Goal: Check status: Check status

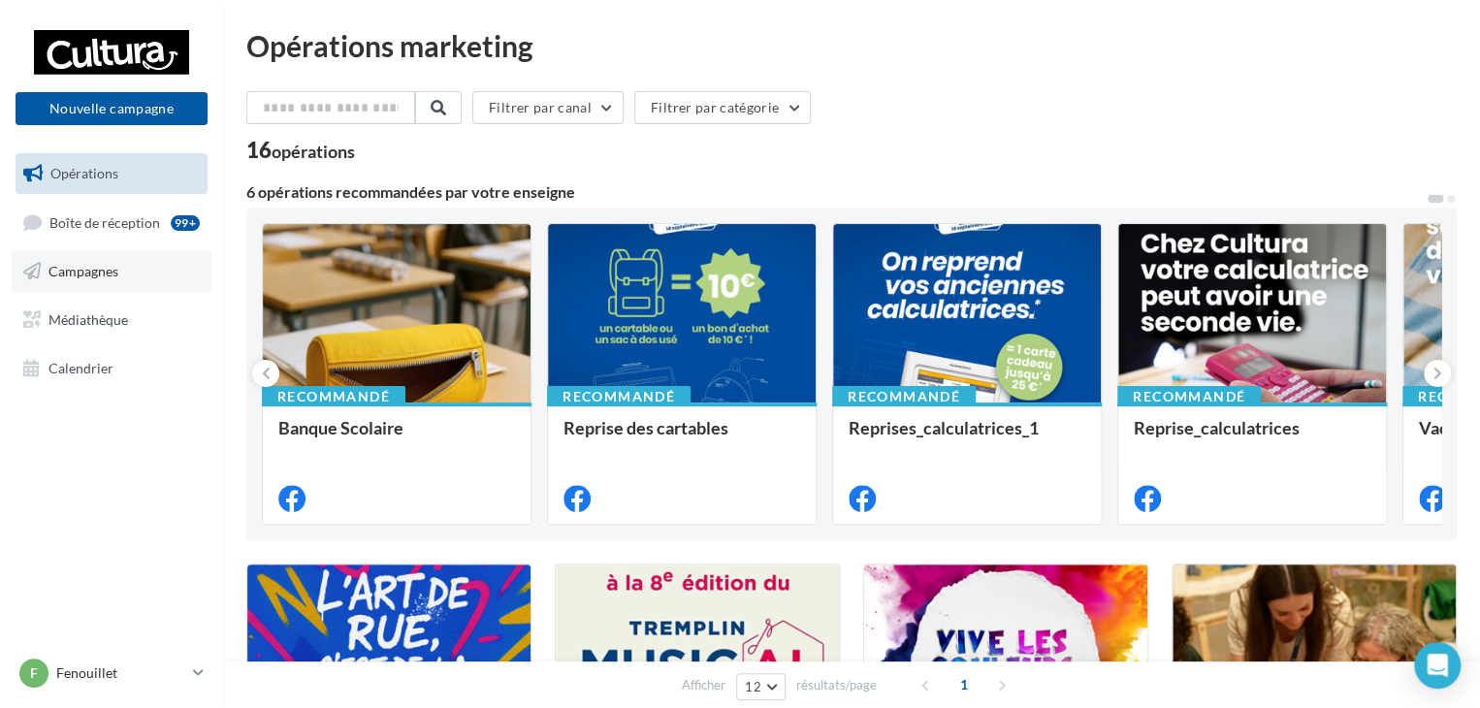
click at [144, 269] on link "Campagnes" at bounding box center [112, 271] width 200 height 41
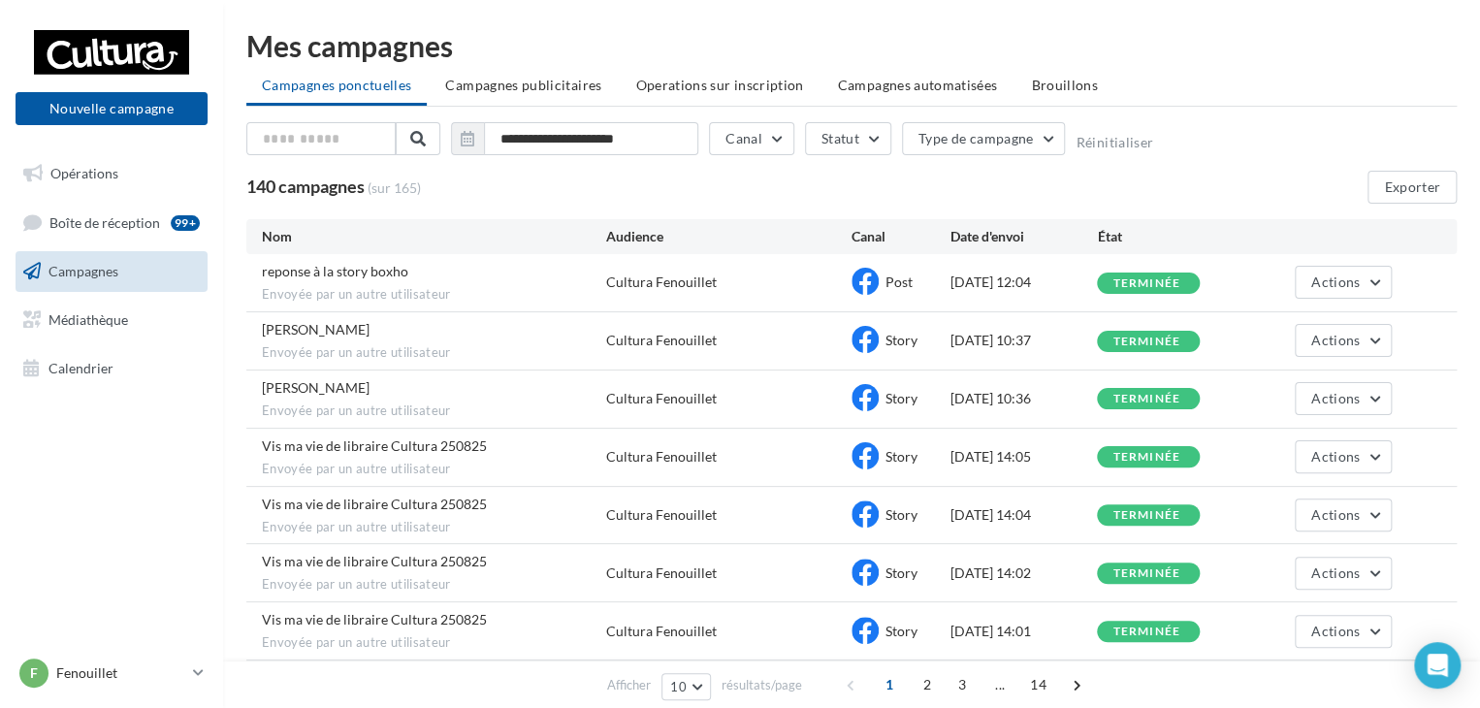
scroll to position [259, 0]
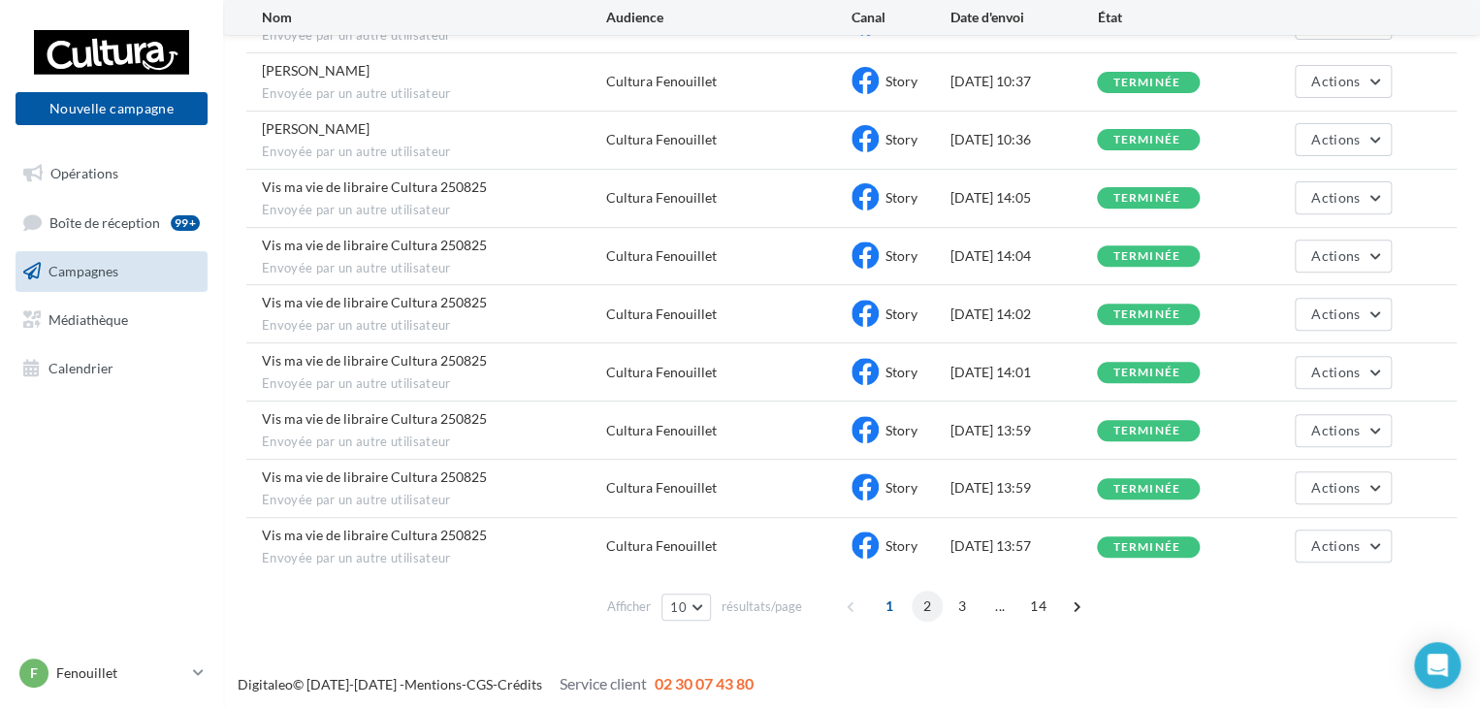
click at [930, 602] on span "2" at bounding box center [926, 605] width 31 height 31
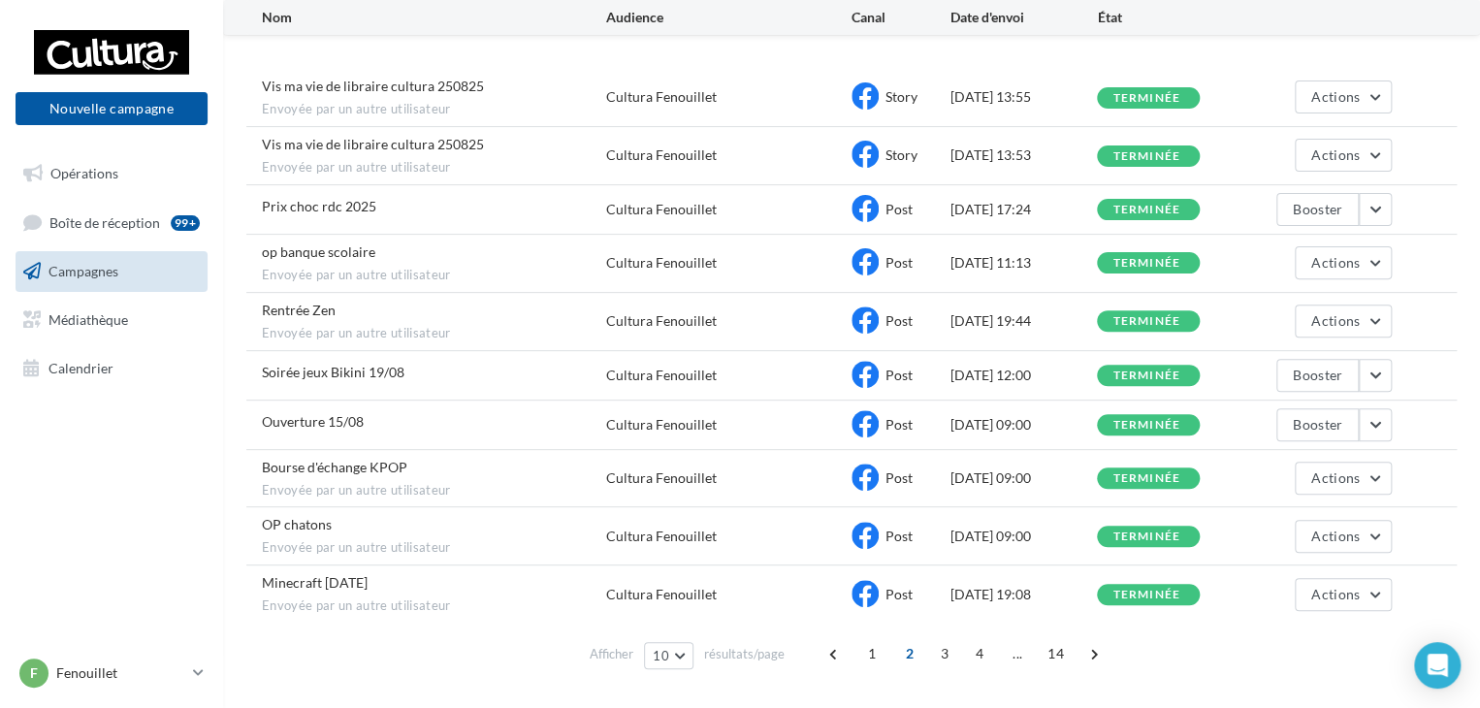
scroll to position [234, 0]
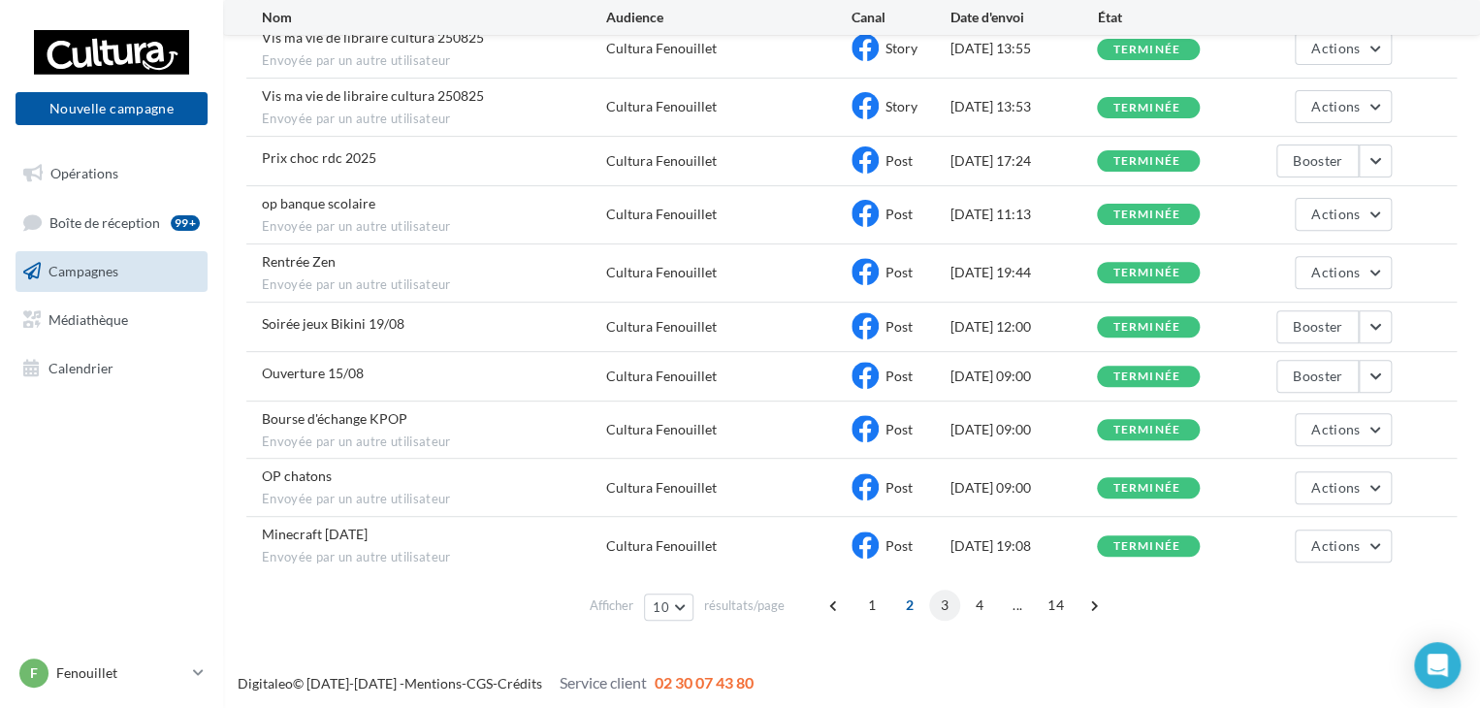
click at [941, 599] on span "3" at bounding box center [944, 604] width 31 height 31
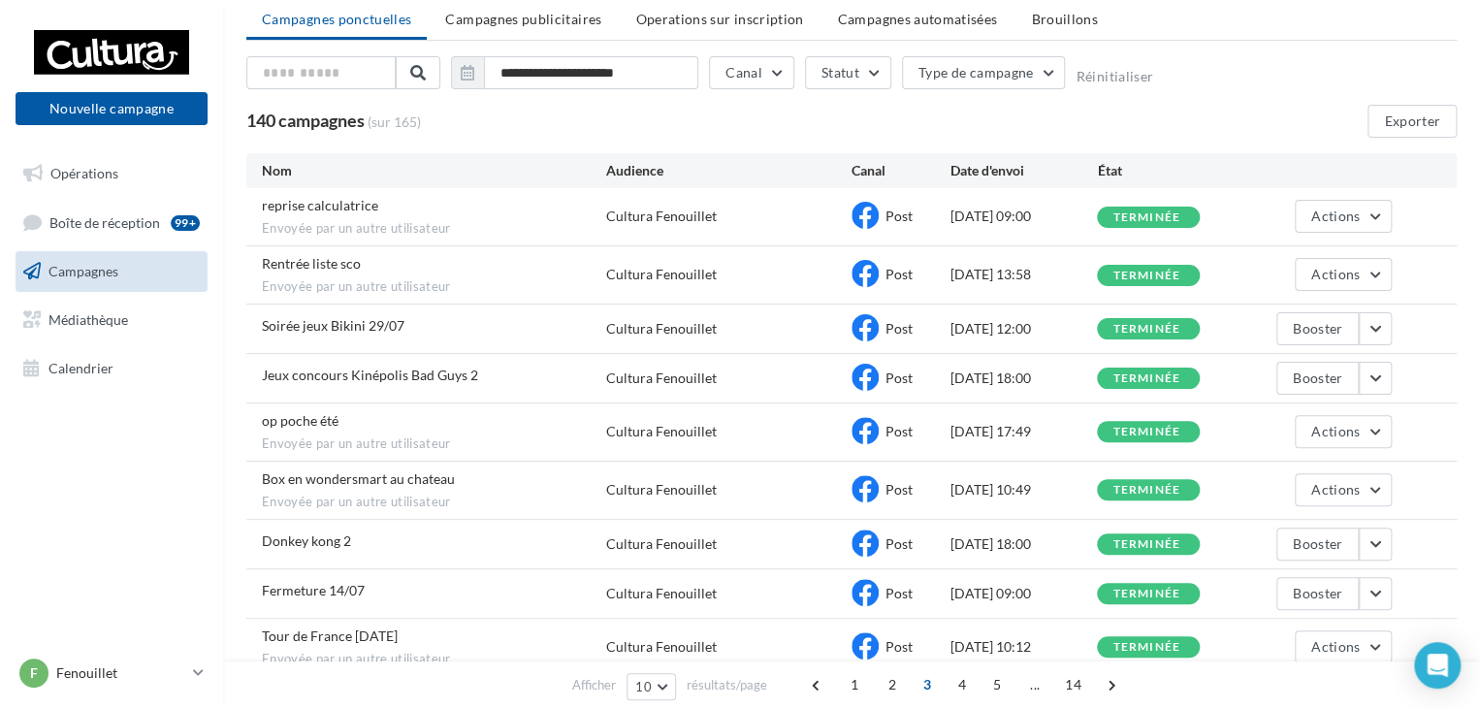
scroll to position [0, 0]
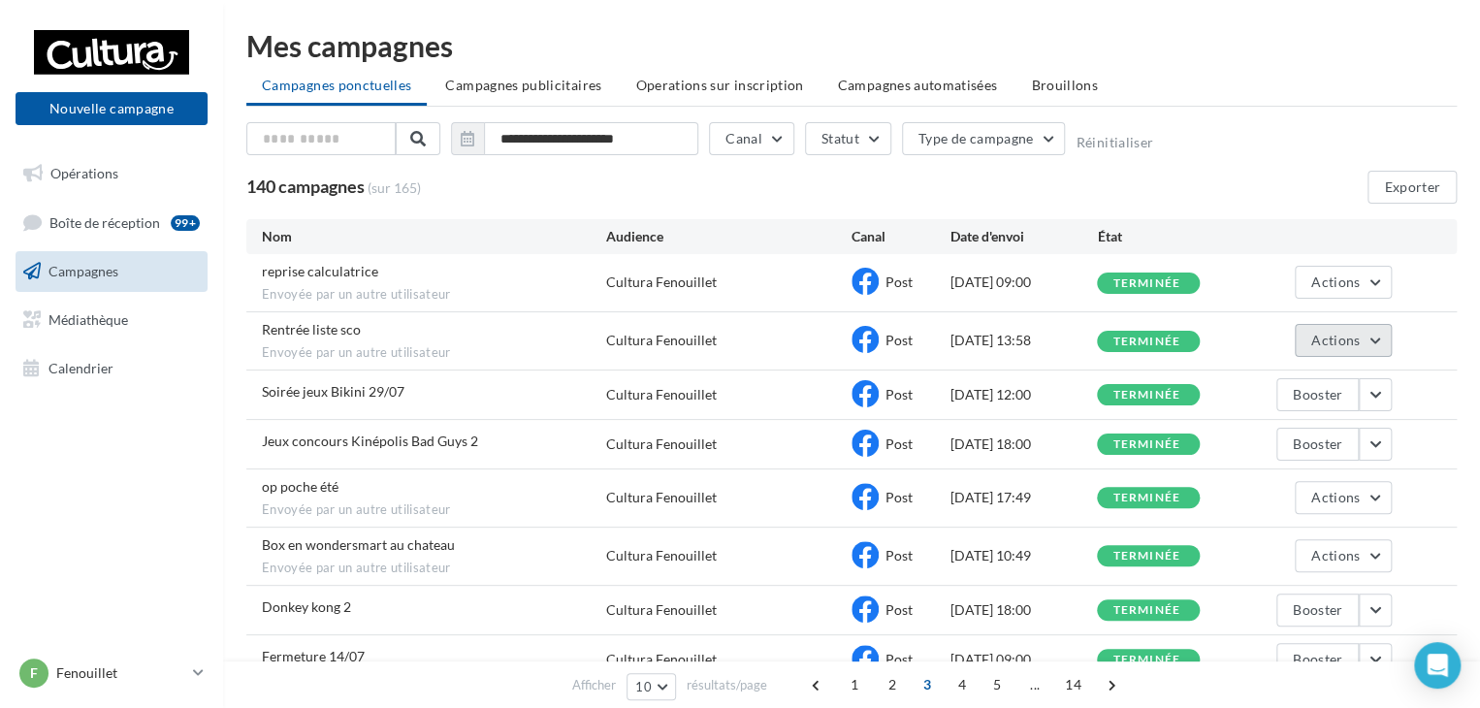
click at [1381, 338] on button "Actions" at bounding box center [1342, 340] width 97 height 33
click at [1319, 377] on button "Voir les résultats" at bounding box center [1294, 386] width 194 height 50
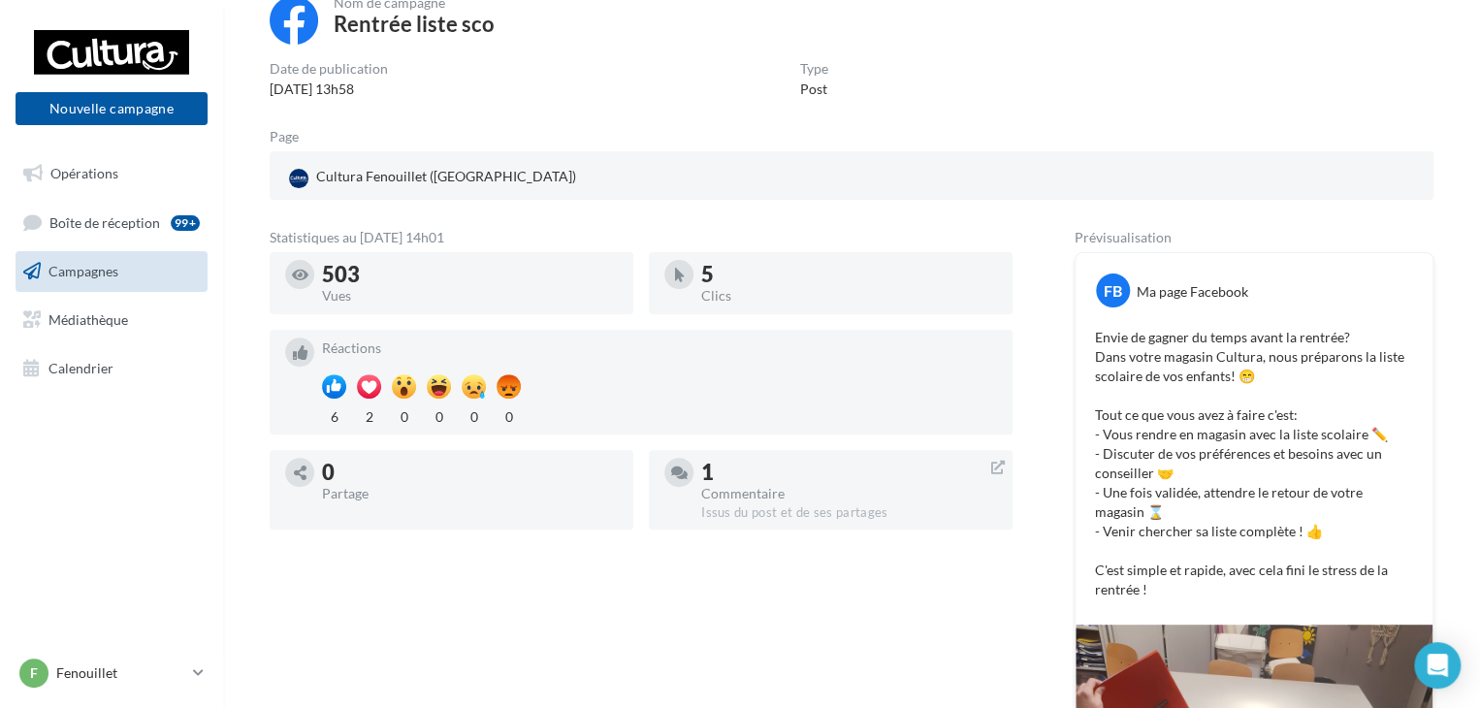
scroll to position [167, 0]
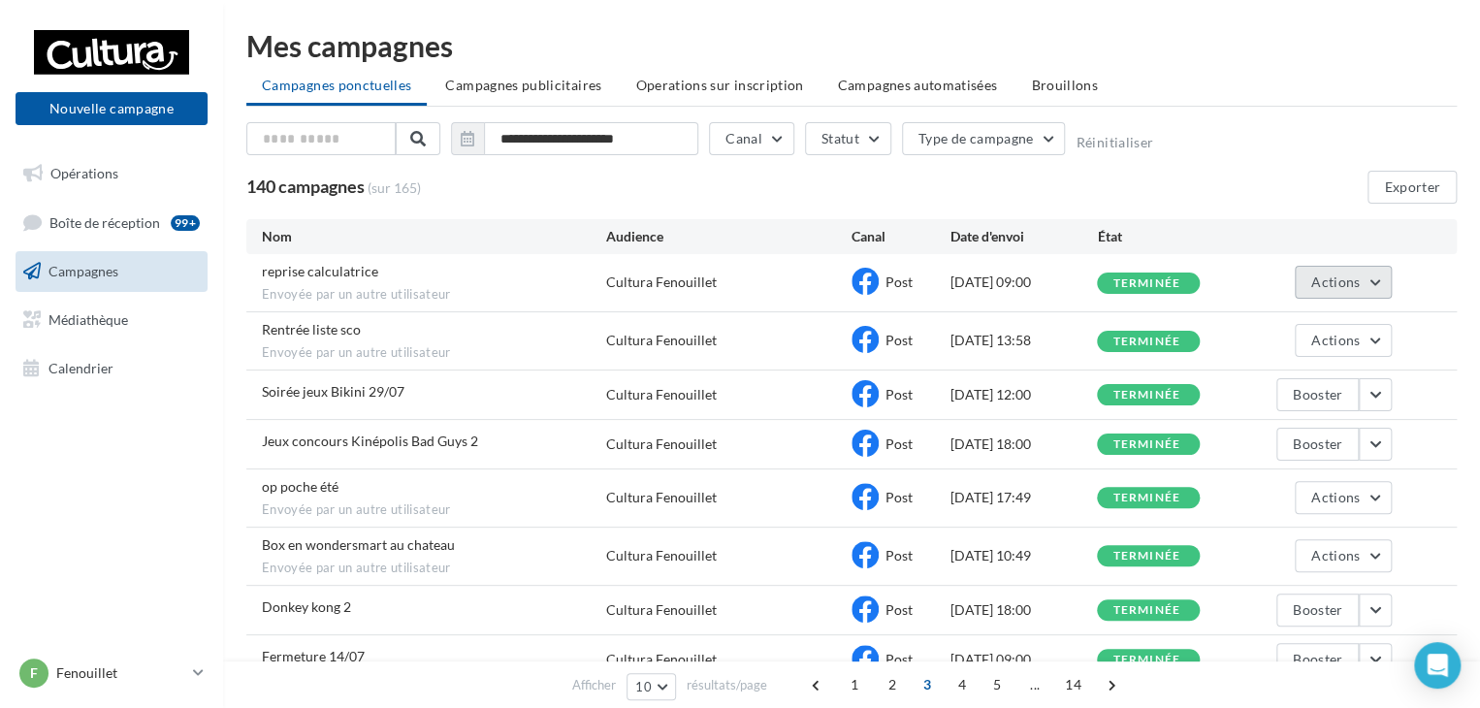
click at [1372, 280] on button "Actions" at bounding box center [1342, 282] width 97 height 33
click at [1321, 324] on button "Voir les résultats" at bounding box center [1294, 327] width 194 height 50
click at [887, 680] on span "2" at bounding box center [891, 684] width 31 height 31
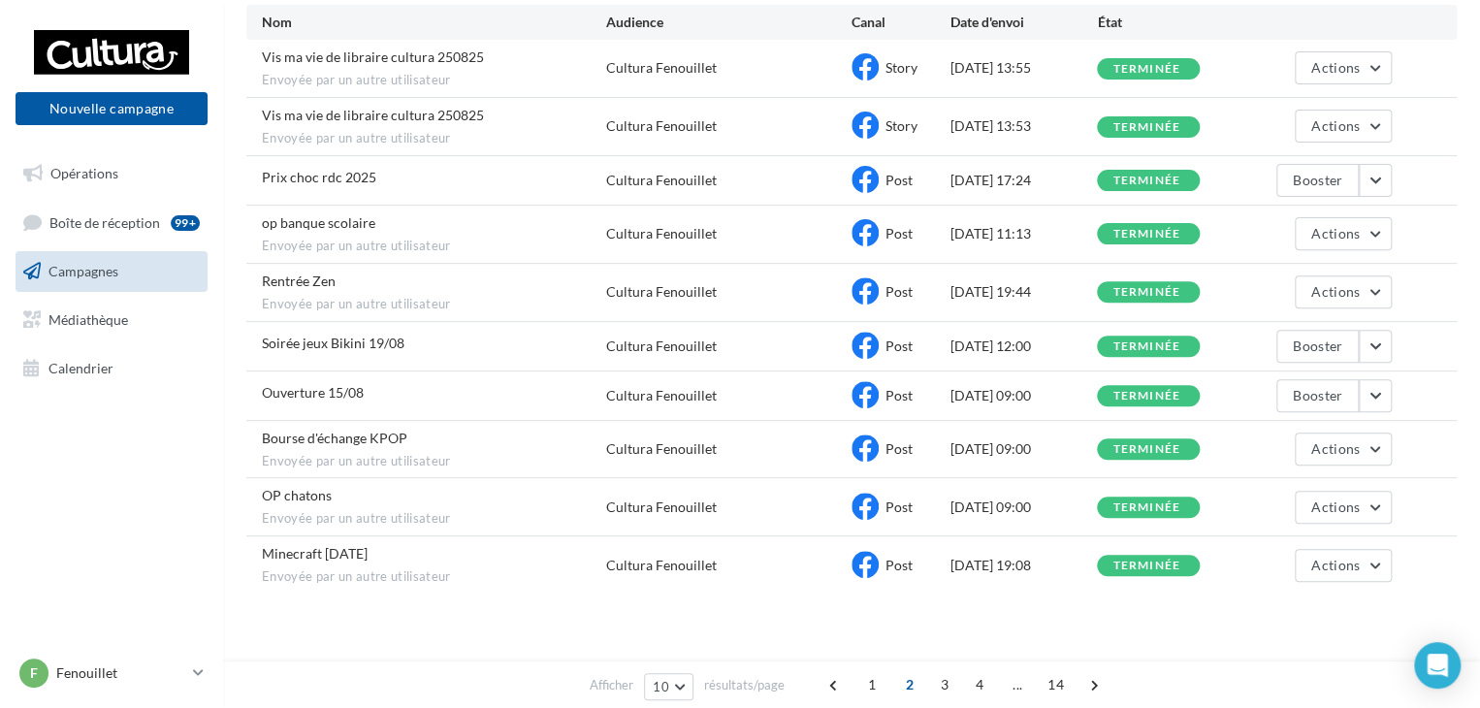
scroll to position [234, 0]
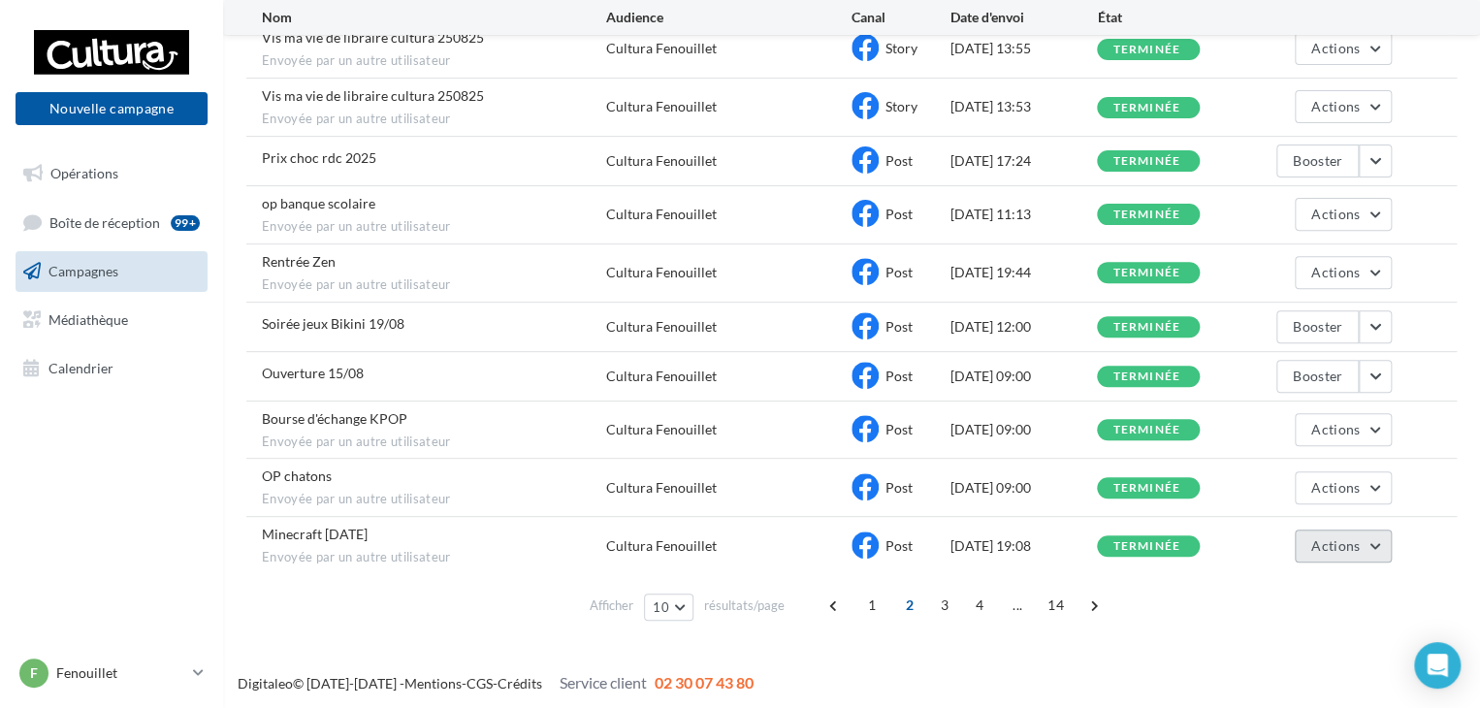
click at [1362, 544] on button "Actions" at bounding box center [1342, 545] width 97 height 33
click at [1284, 579] on button "Voir les résultats" at bounding box center [1294, 591] width 194 height 50
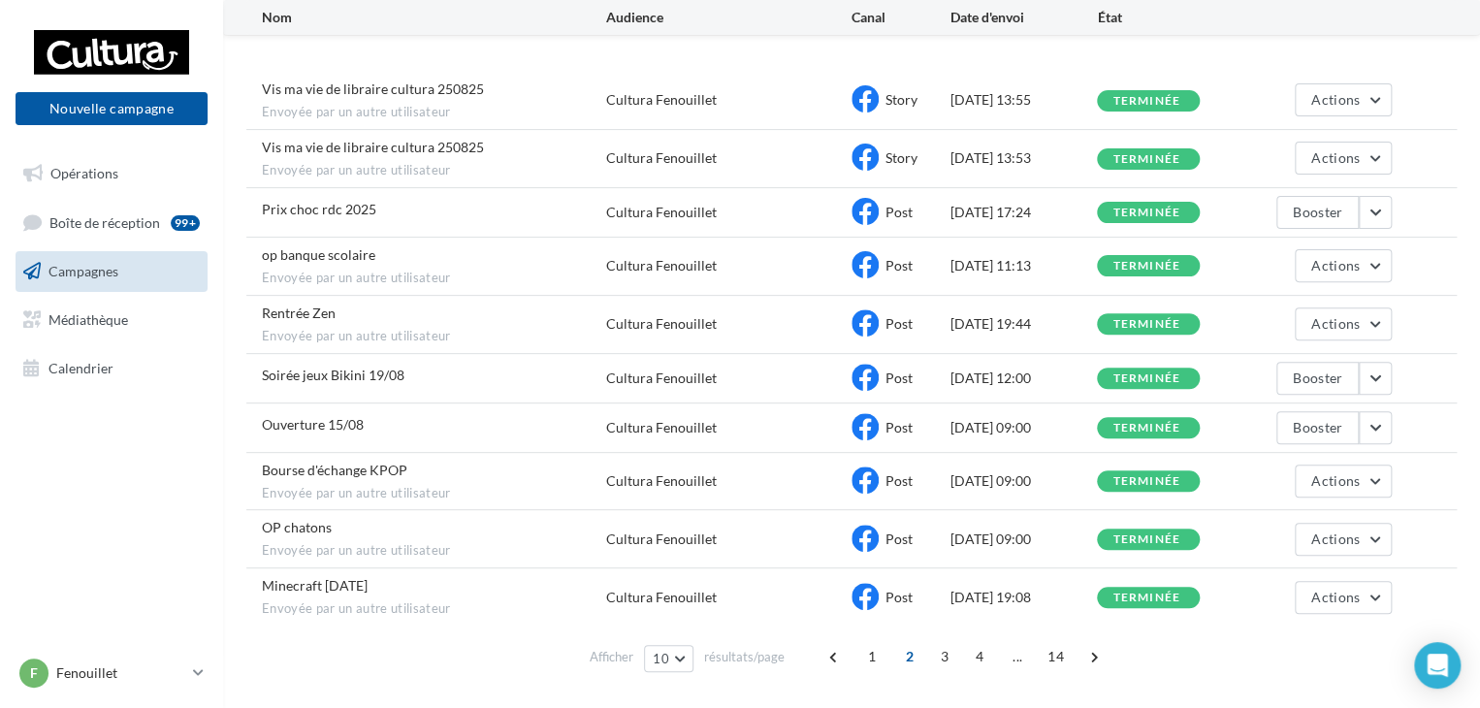
scroll to position [234, 0]
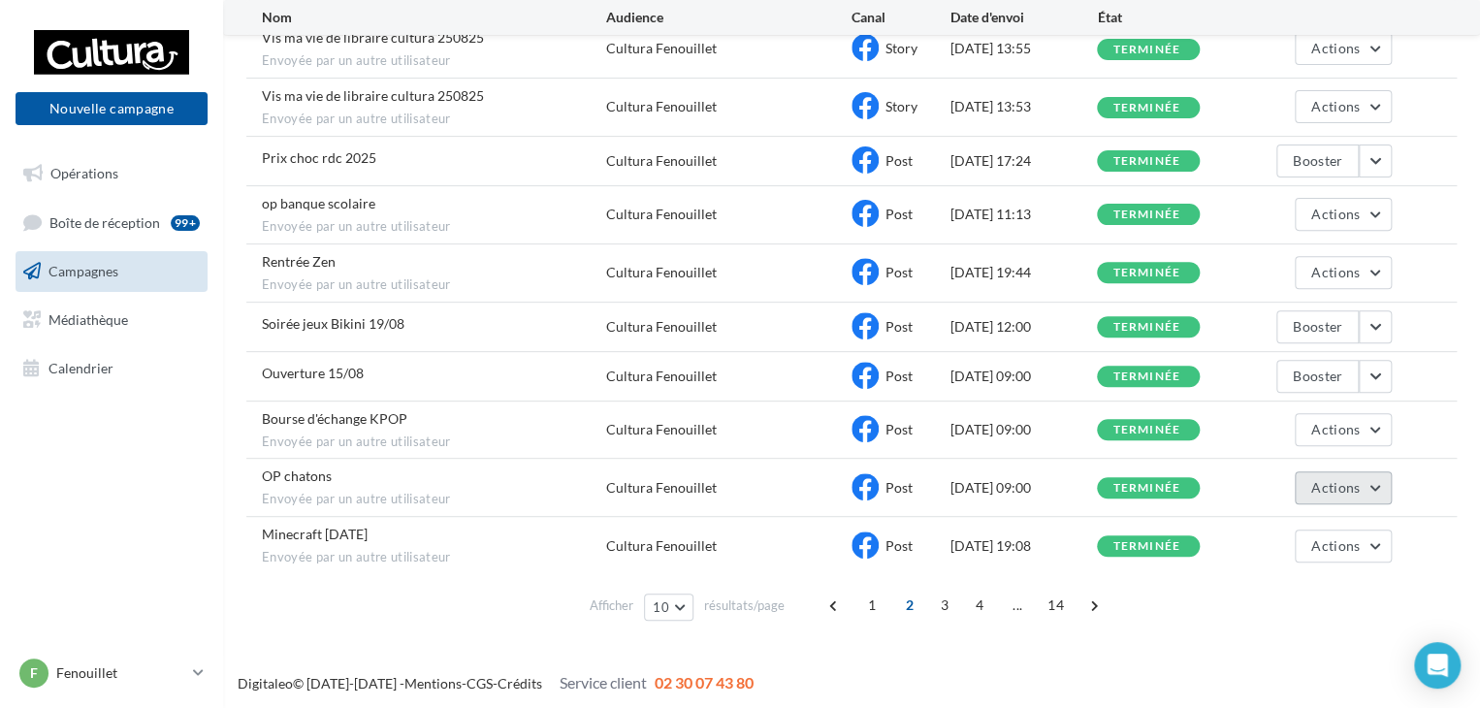
click at [1371, 487] on button "Actions" at bounding box center [1342, 487] width 97 height 33
click at [1303, 525] on button "Voir les résultats" at bounding box center [1294, 533] width 194 height 50
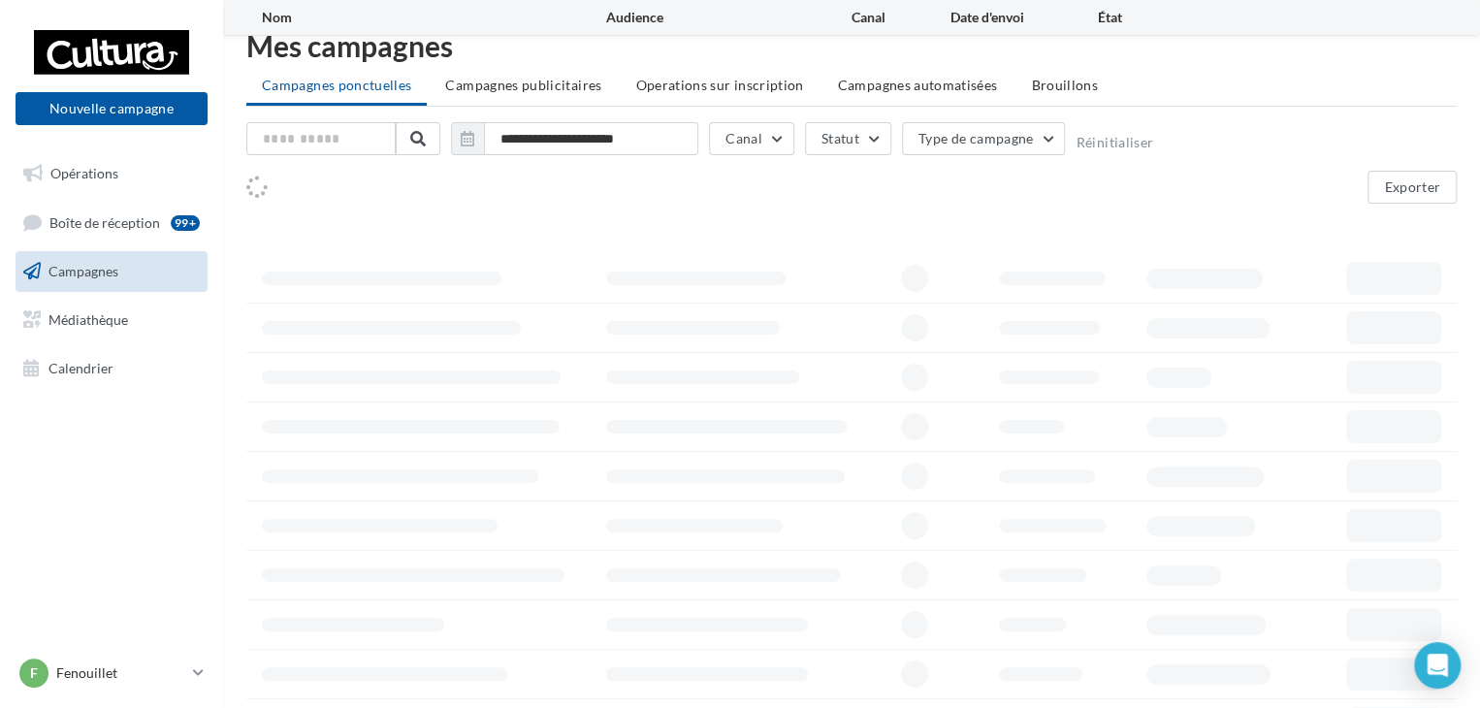
scroll to position [129, 0]
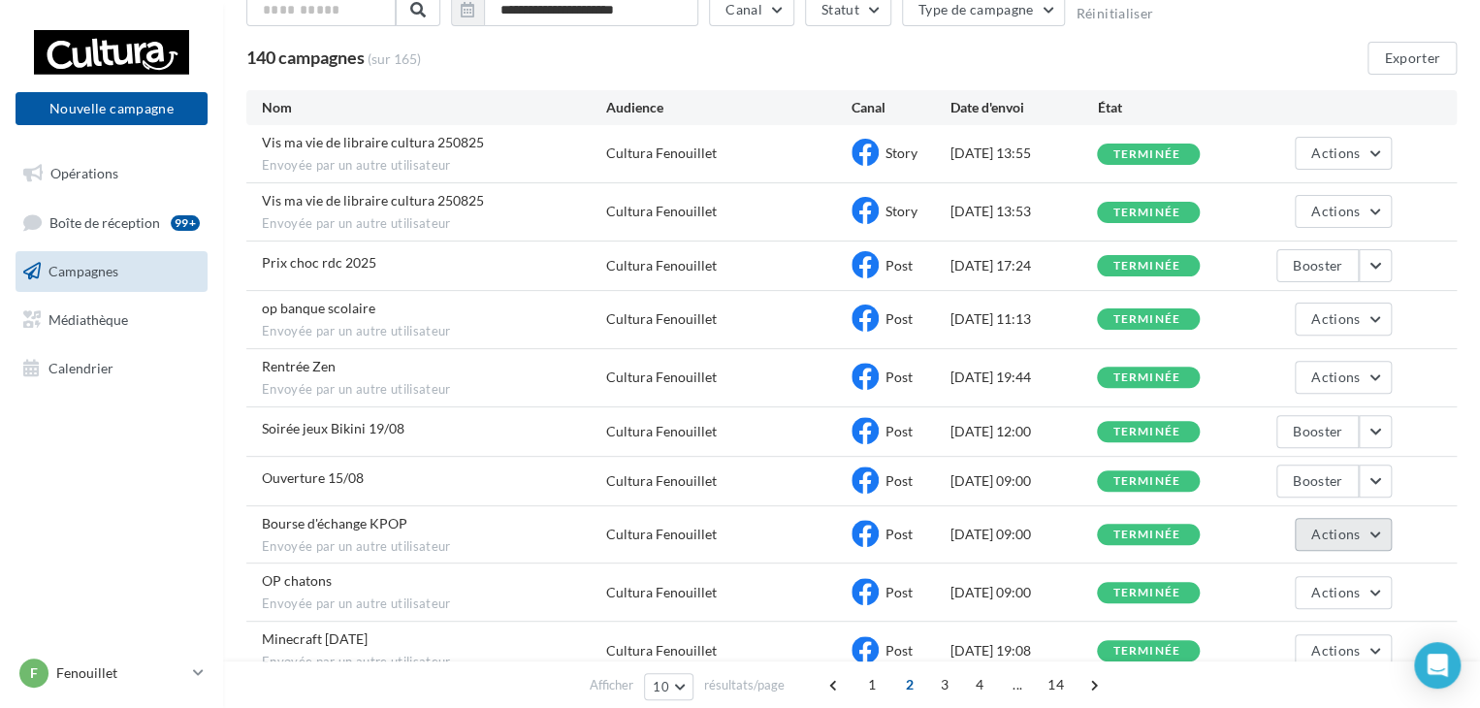
click at [1374, 530] on button "Actions" at bounding box center [1342, 534] width 97 height 33
click at [1295, 567] on button "Voir les résultats" at bounding box center [1294, 580] width 194 height 50
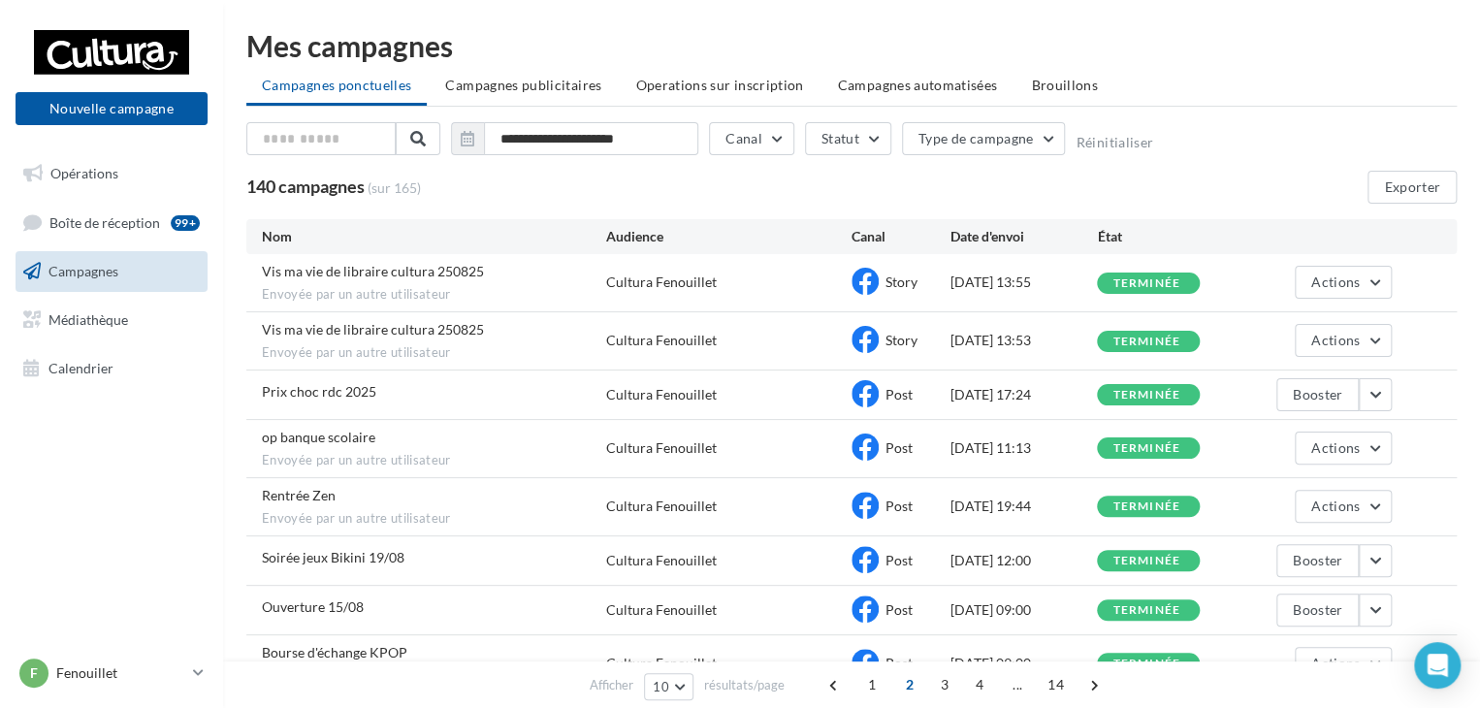
scroll to position [129, 0]
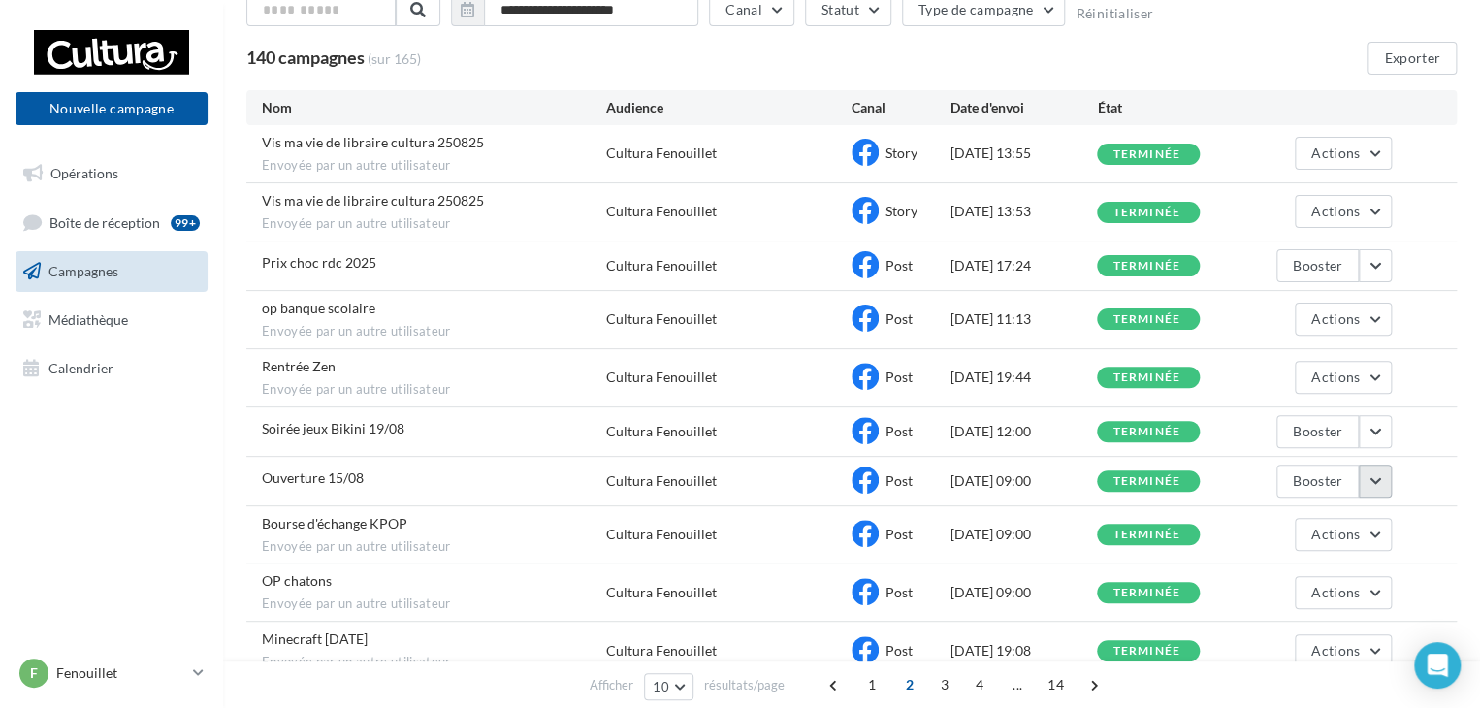
click at [1376, 474] on button "button" at bounding box center [1374, 480] width 33 height 33
click at [1294, 513] on button "Voir les résultats" at bounding box center [1294, 526] width 194 height 50
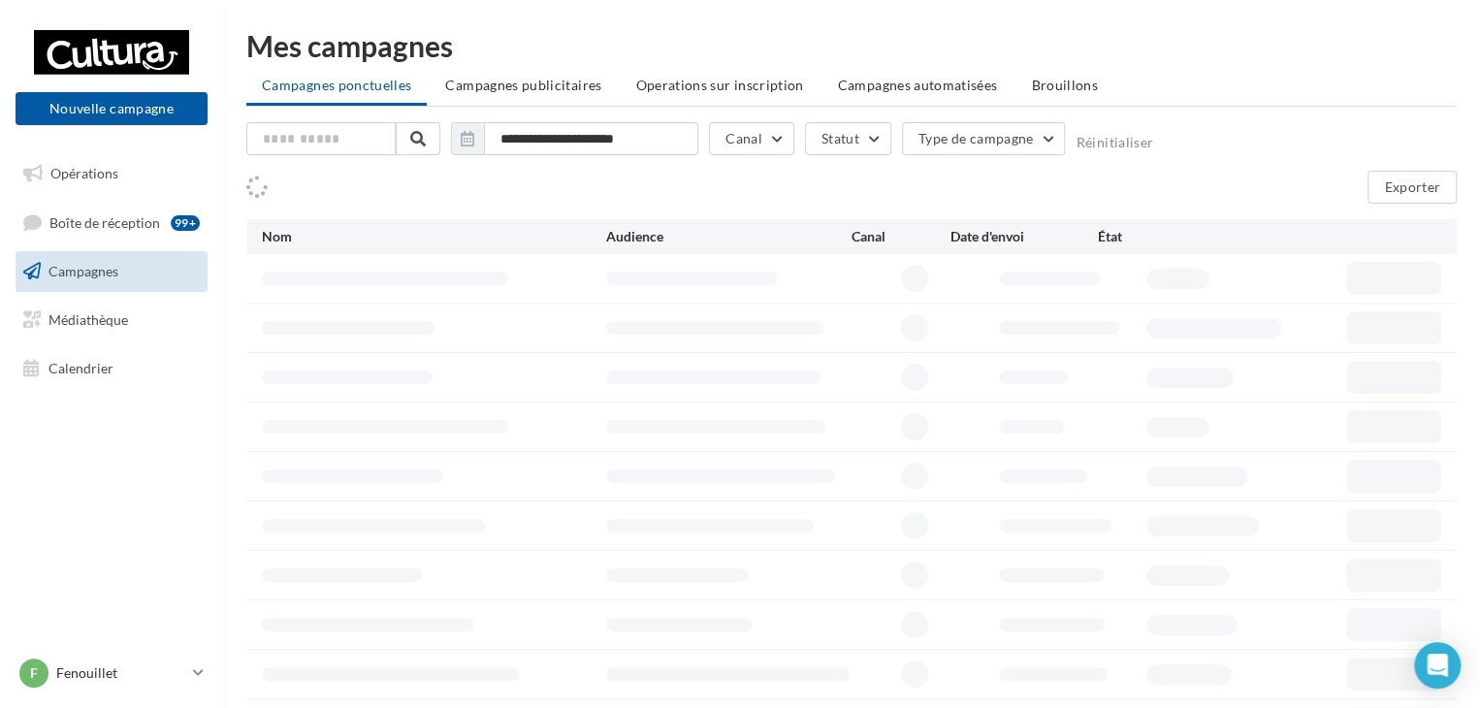
scroll to position [129, 0]
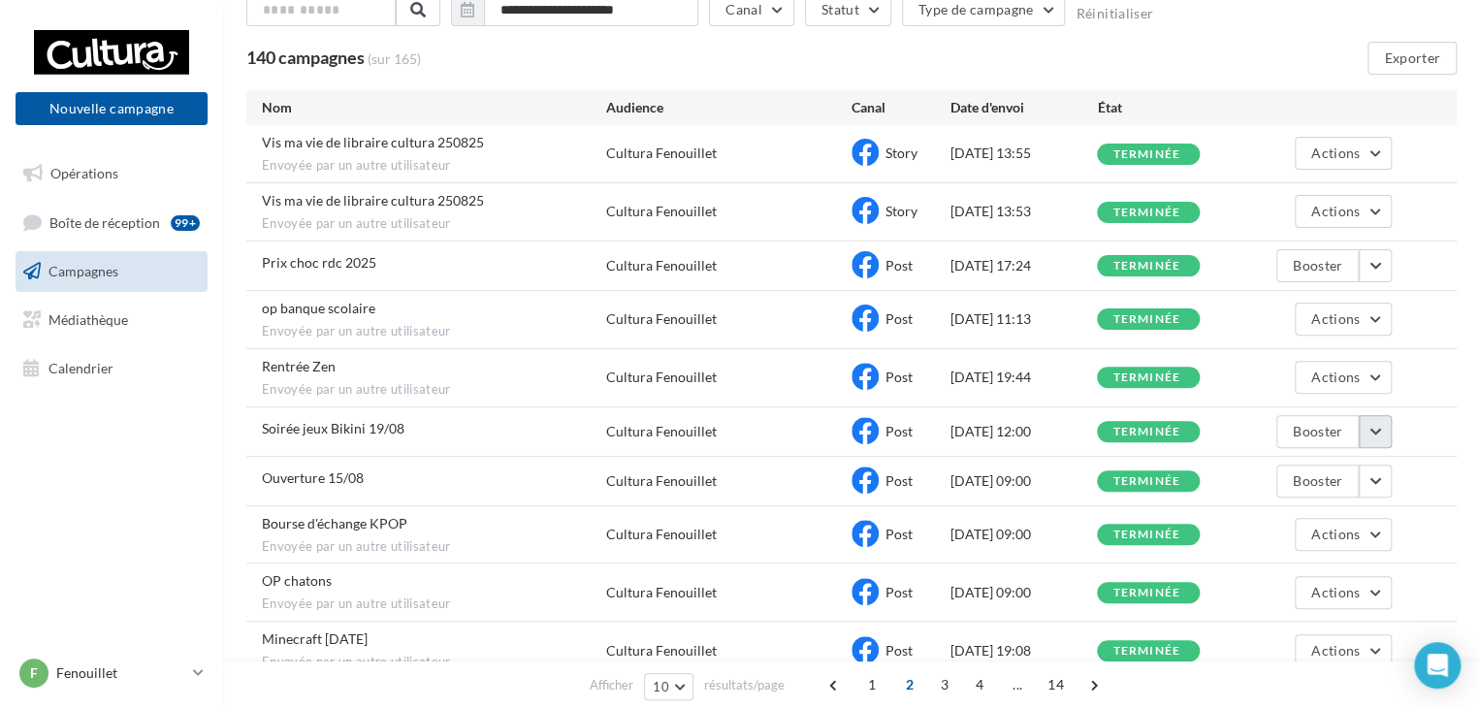
click at [1373, 428] on button "button" at bounding box center [1374, 431] width 33 height 33
click at [1286, 470] on button "Voir les résultats" at bounding box center [1294, 477] width 194 height 50
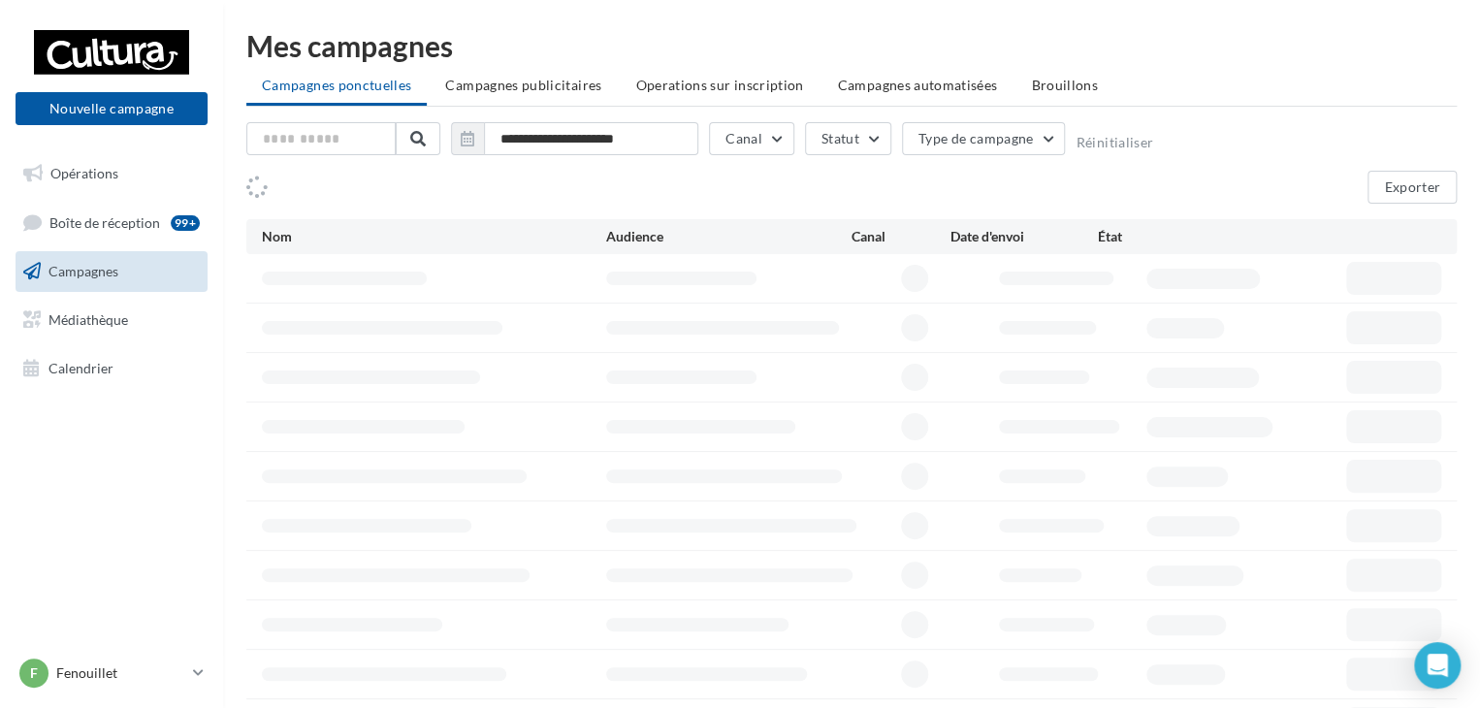
scroll to position [129, 0]
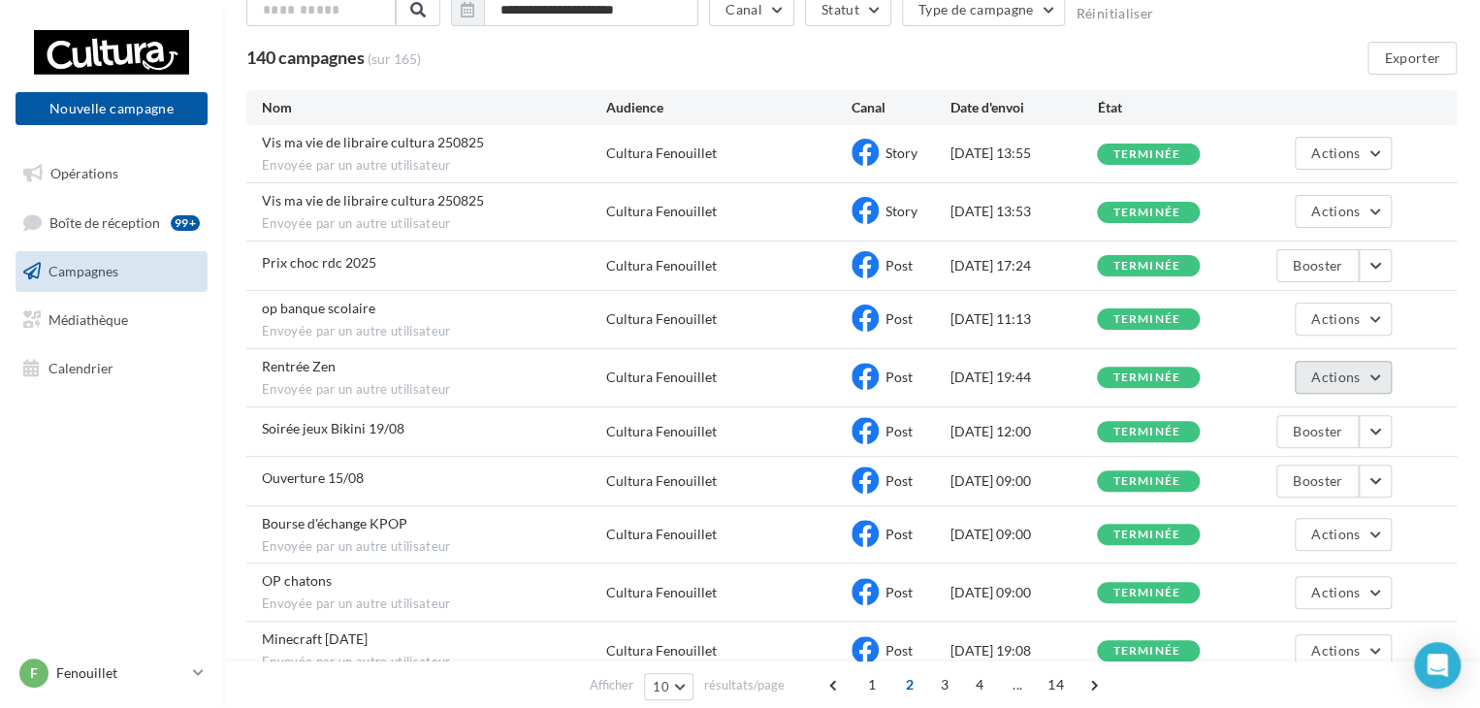
click at [1380, 378] on button "Actions" at bounding box center [1342, 377] width 97 height 33
click at [1288, 417] on button "Voir les résultats" at bounding box center [1294, 423] width 194 height 50
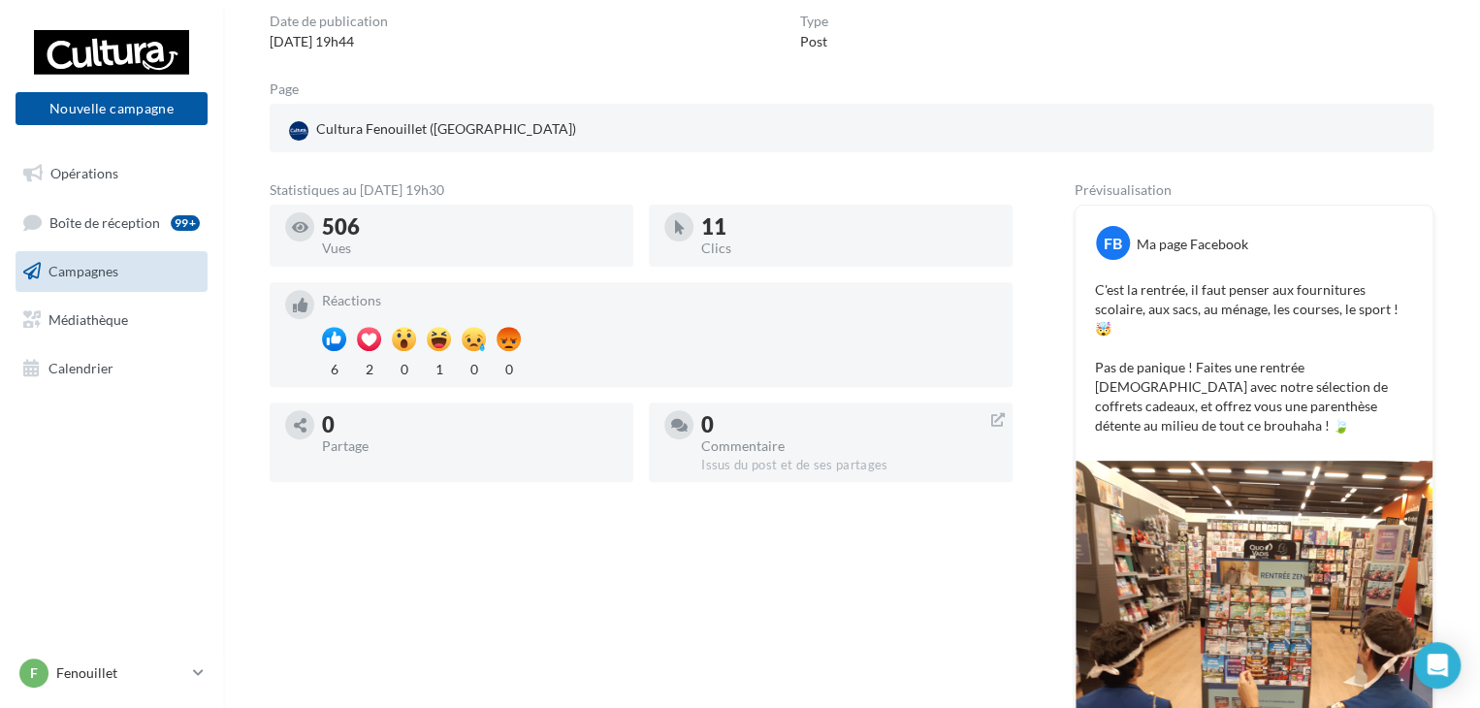
scroll to position [194, 0]
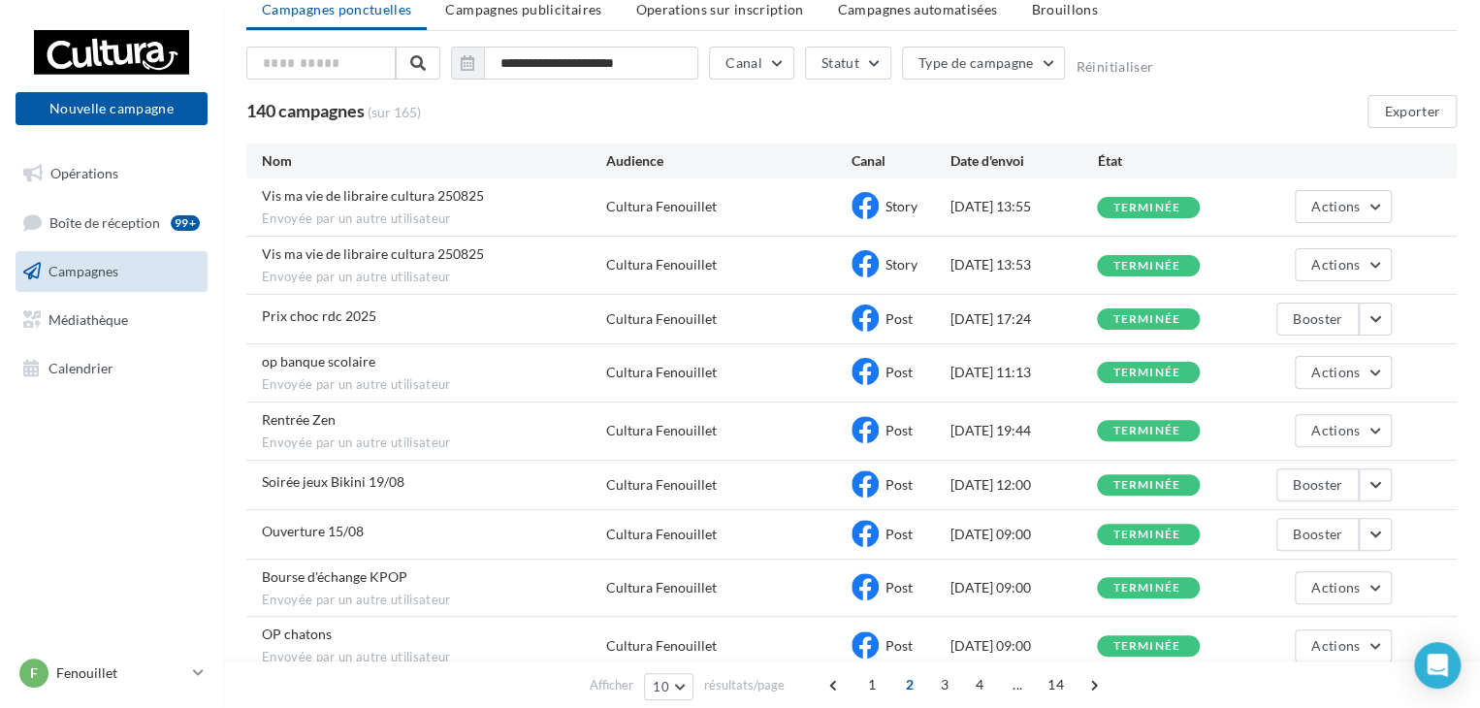
scroll to position [32, 0]
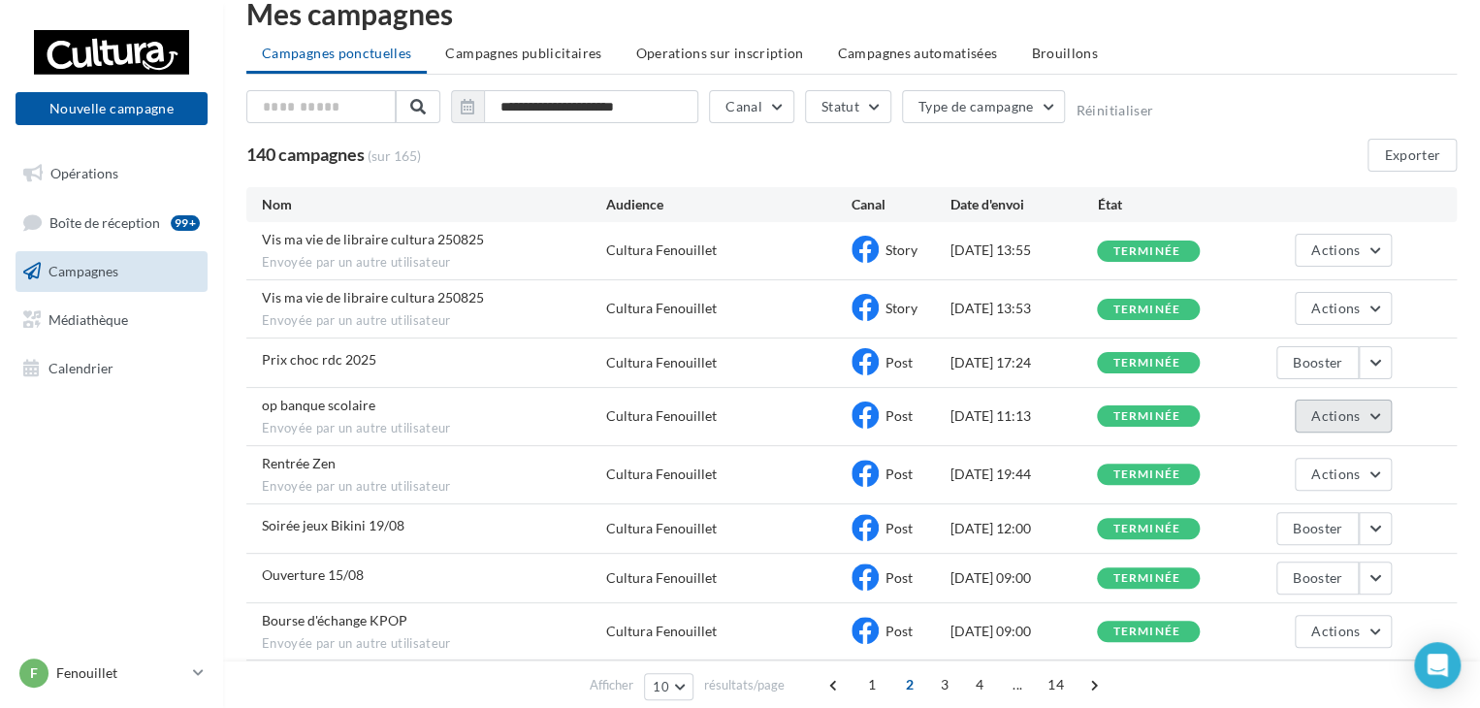
click at [1353, 403] on button "Actions" at bounding box center [1342, 415] width 97 height 33
click at [1286, 459] on button "Voir les résultats" at bounding box center [1294, 461] width 194 height 50
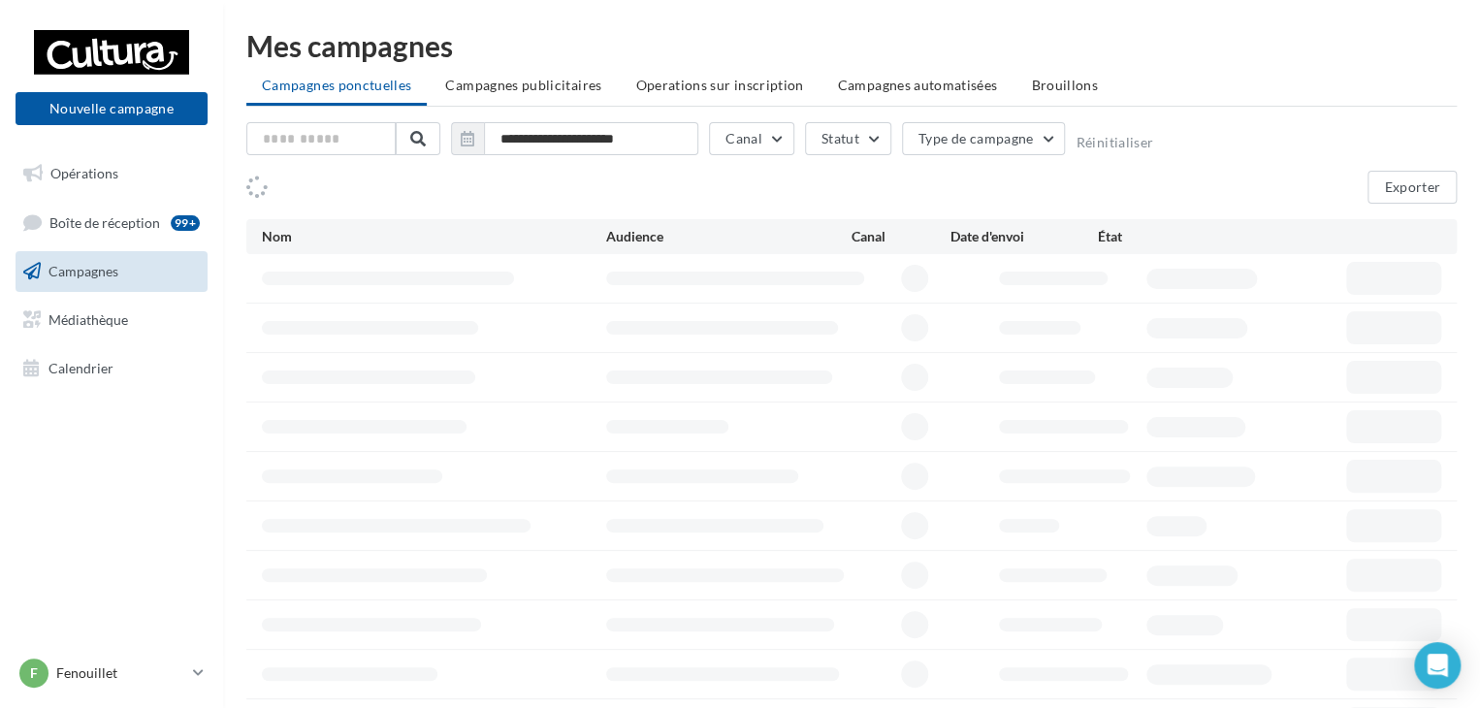
scroll to position [32, 0]
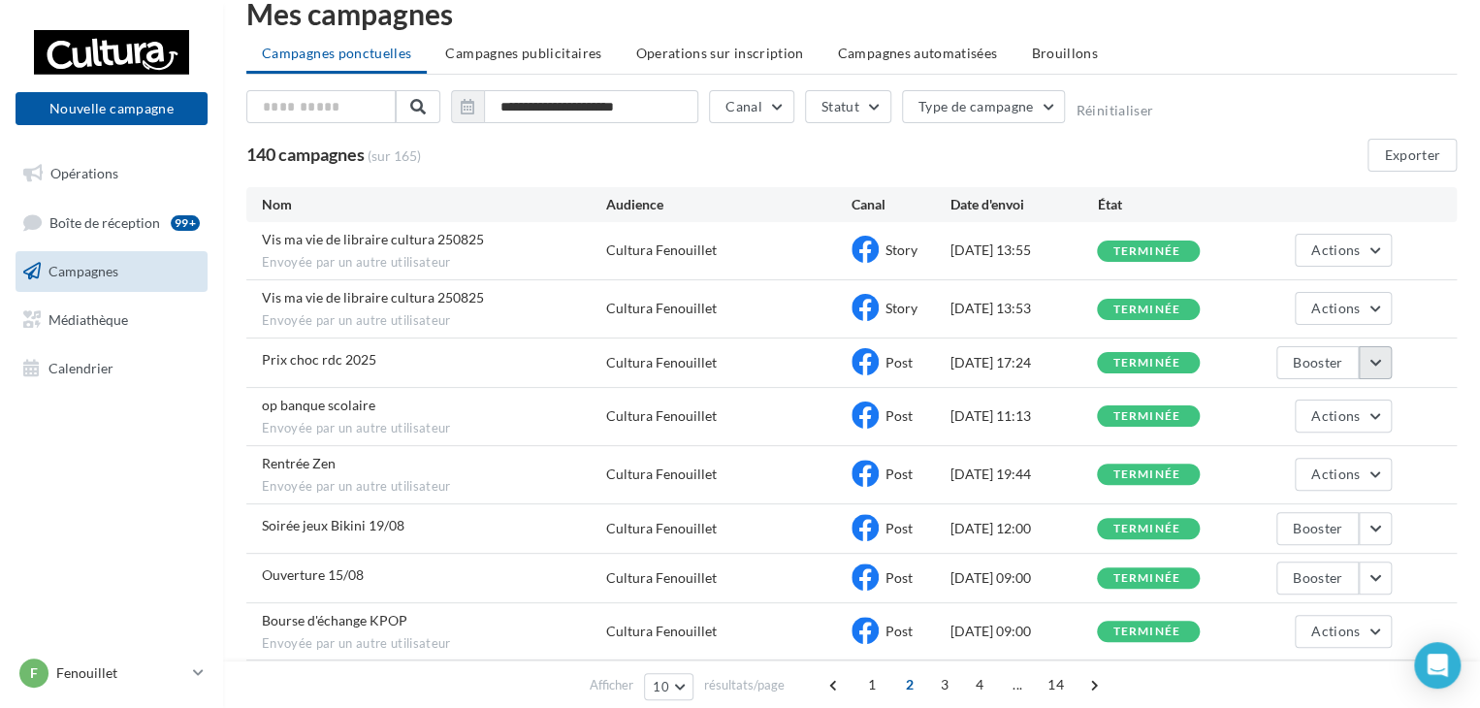
click at [1380, 352] on button "button" at bounding box center [1374, 362] width 33 height 33
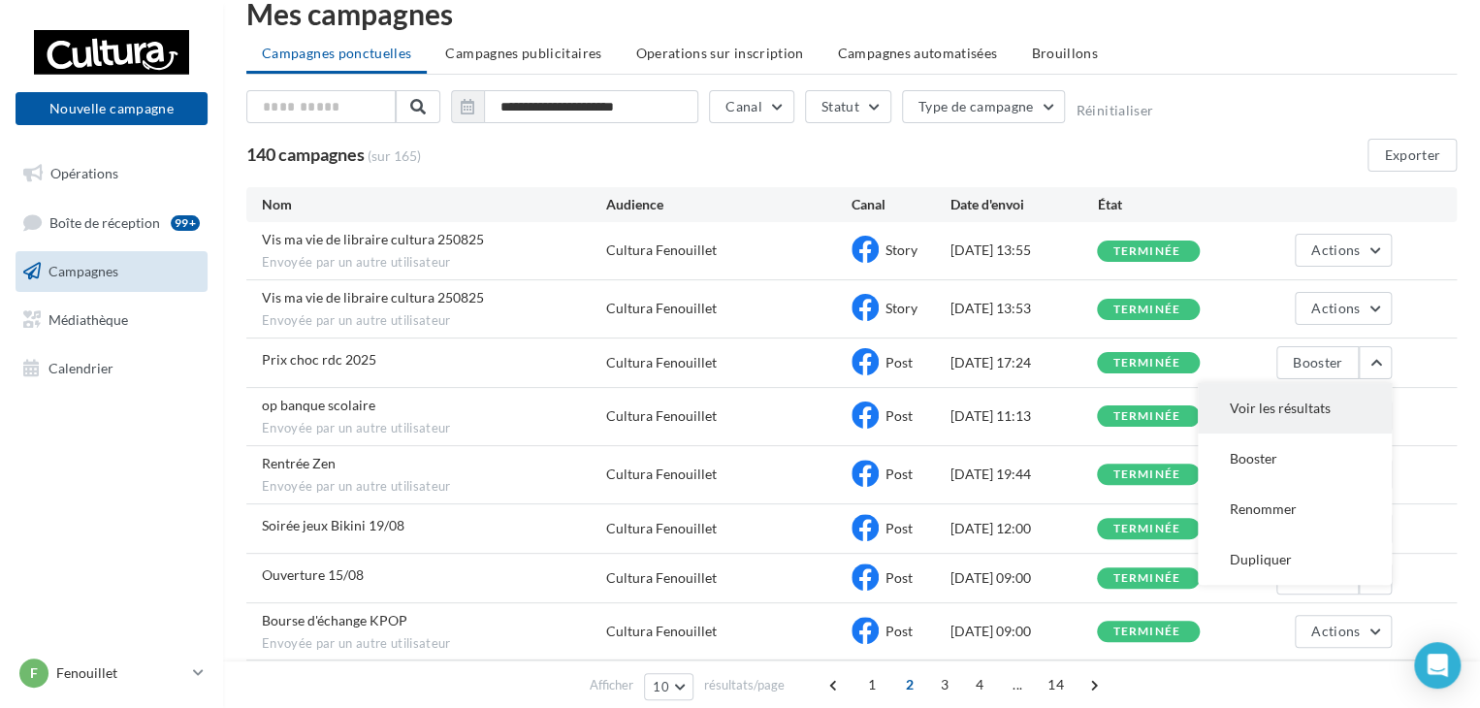
click at [1295, 404] on button "Voir les résultats" at bounding box center [1294, 408] width 194 height 50
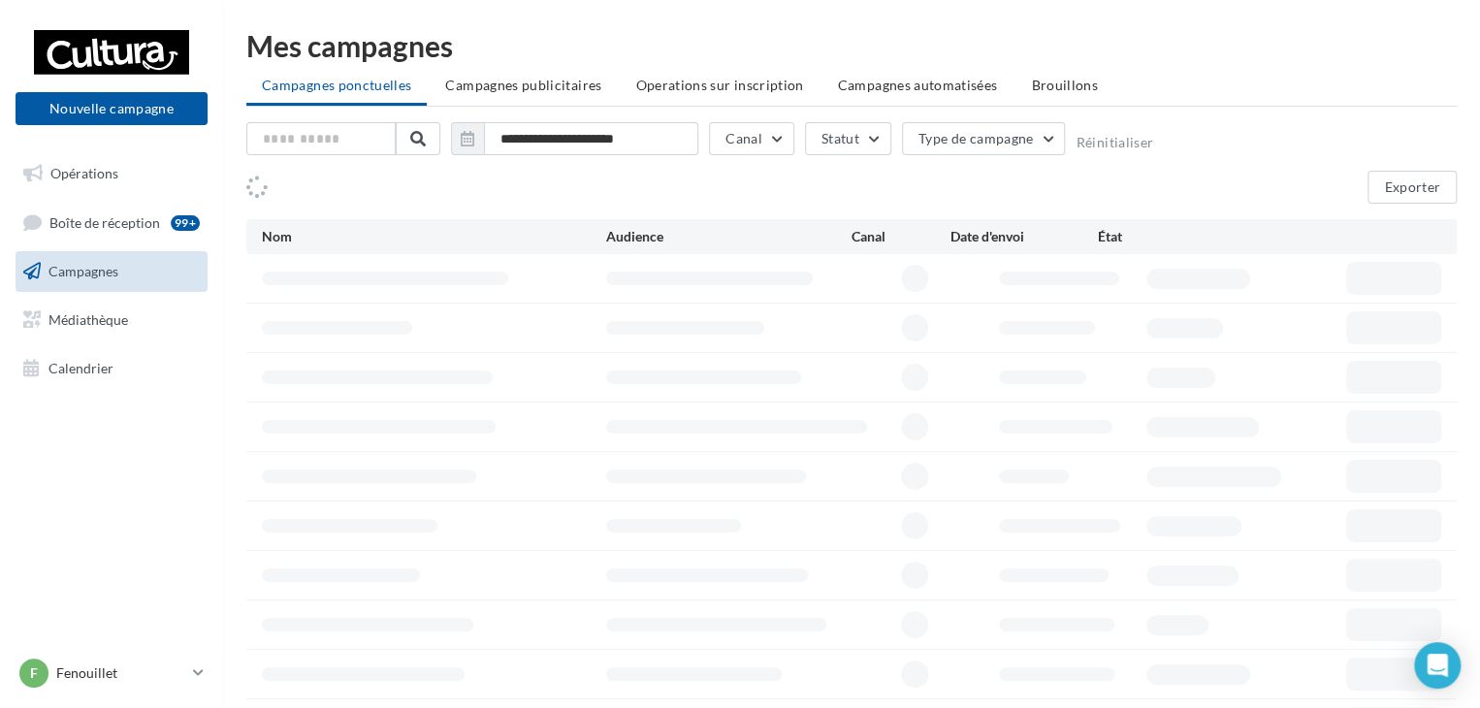
scroll to position [32, 0]
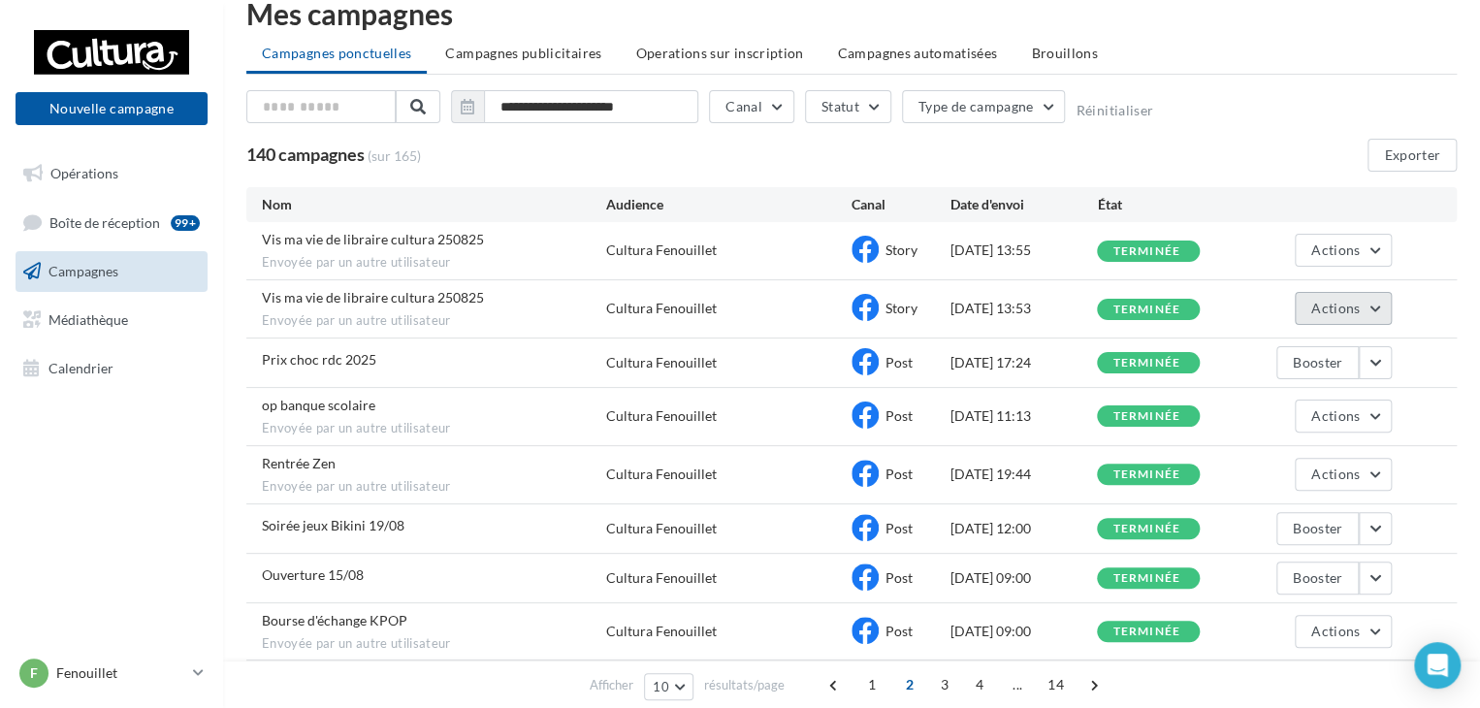
click at [1352, 303] on span "Actions" at bounding box center [1335, 308] width 48 height 16
click at [1324, 342] on button "Voir les résultats" at bounding box center [1294, 354] width 194 height 50
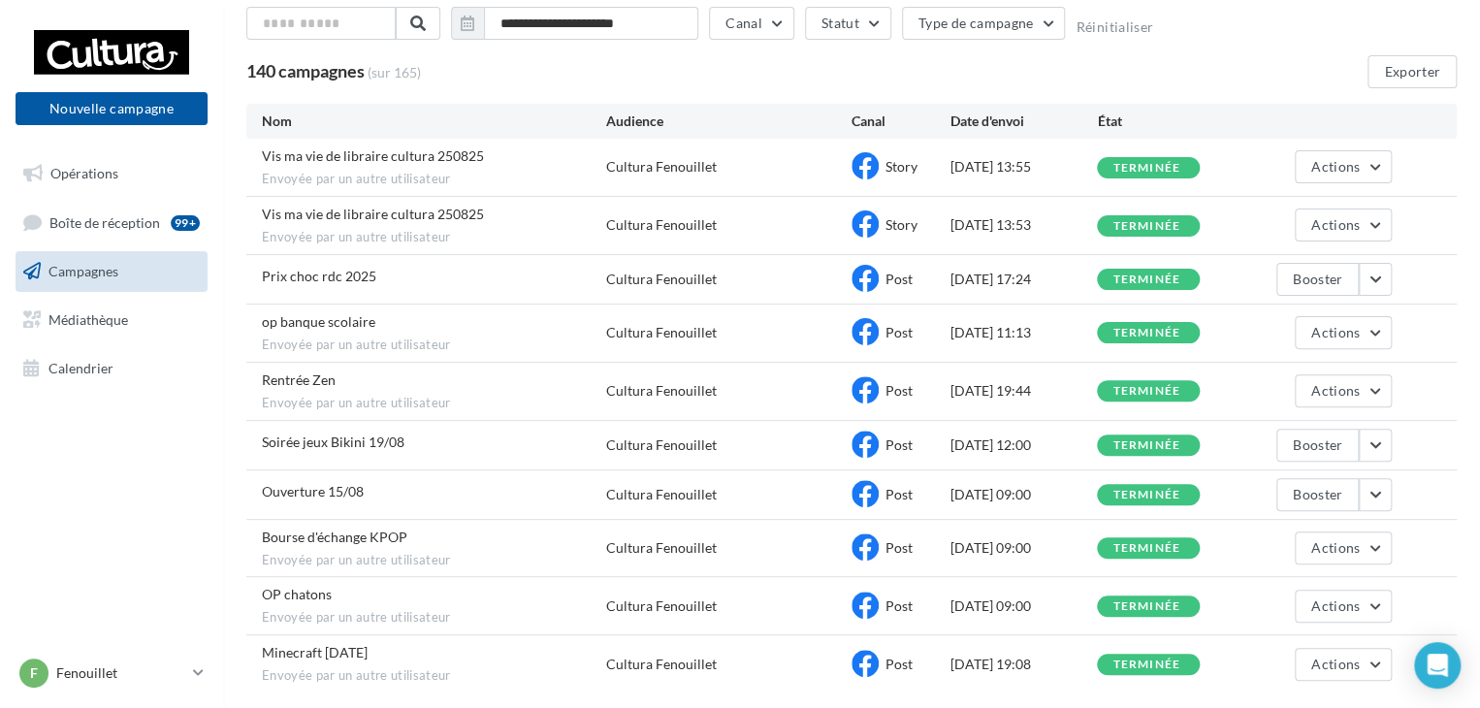
scroll to position [226, 0]
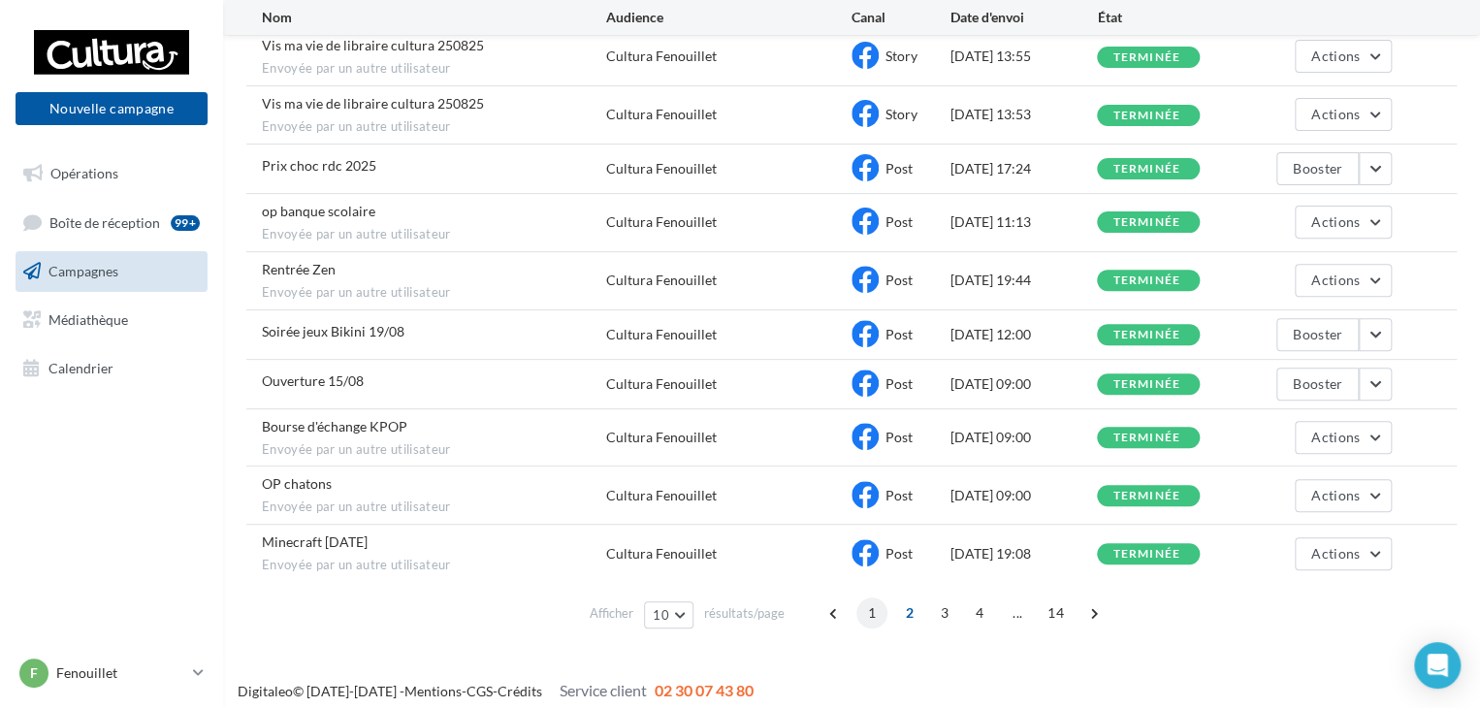
click at [874, 604] on span "1" at bounding box center [871, 612] width 31 height 31
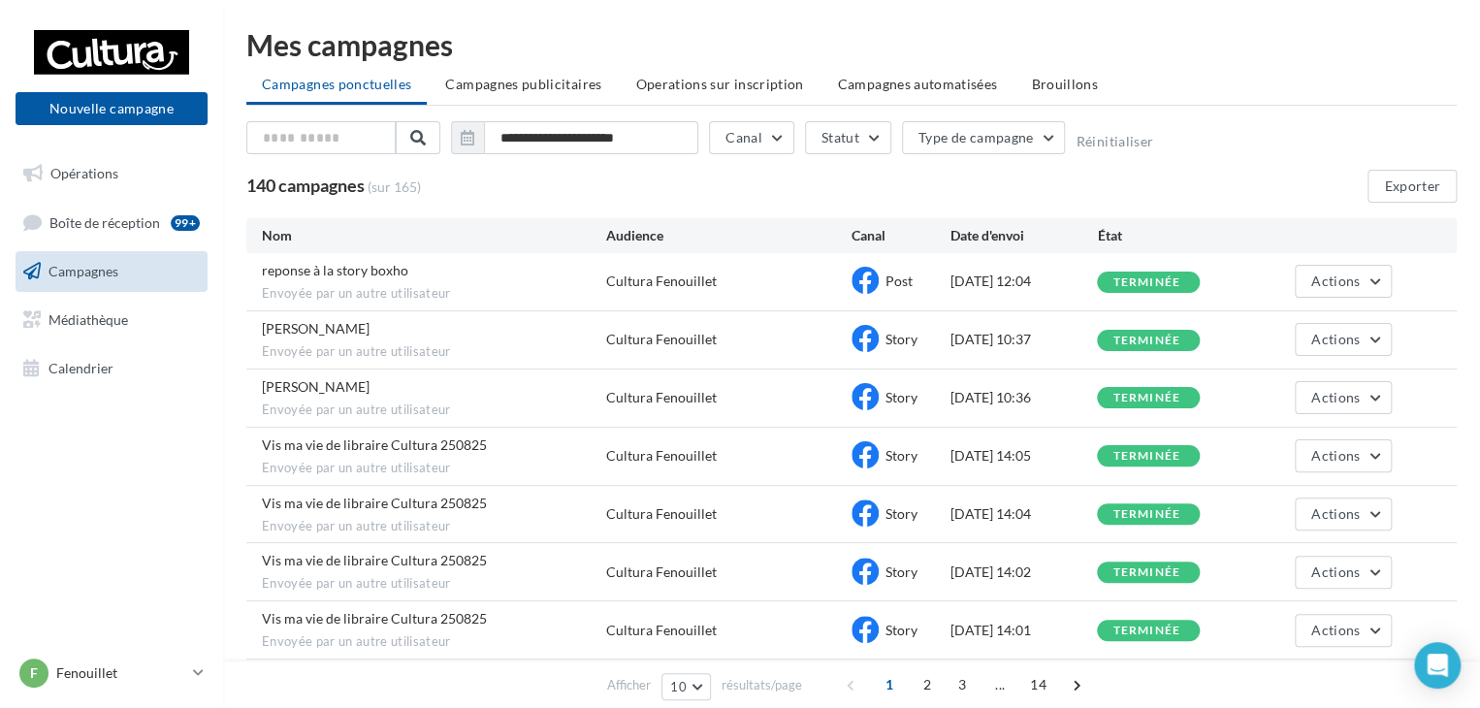
scroll to position [0, 0]
click at [187, 668] on link "F Fenouillet [EMAIL_ADDRESS][DOMAIN_NAME]" at bounding box center [112, 672] width 192 height 37
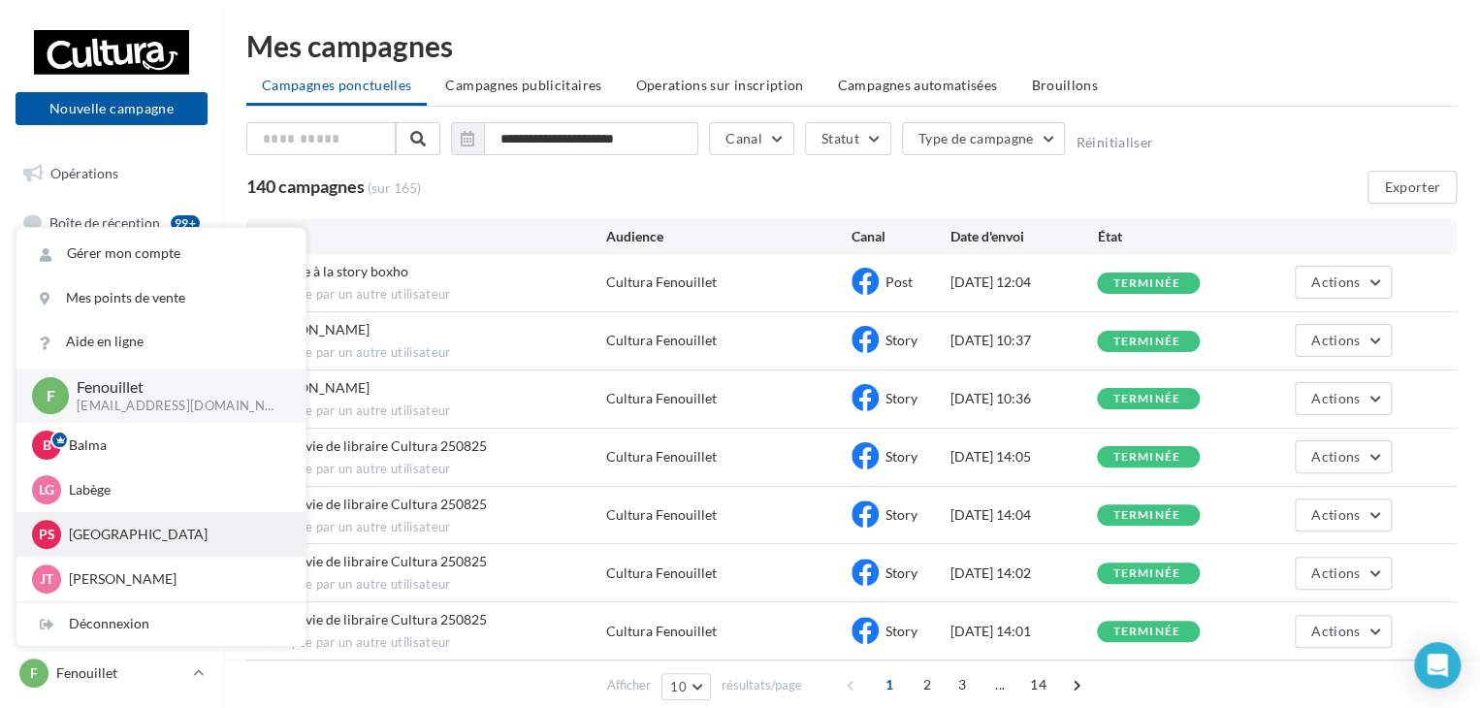
click at [126, 539] on p "[GEOGRAPHIC_DATA]" at bounding box center [175, 534] width 213 height 19
